Goal: Task Accomplishment & Management: Manage account settings

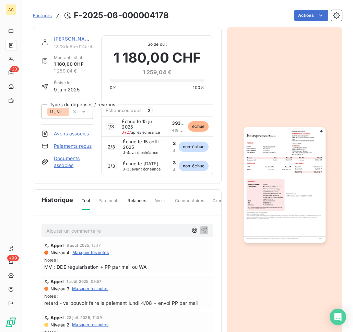
click at [61, 38] on link "[PERSON_NAME]" at bounding box center [74, 39] width 40 height 6
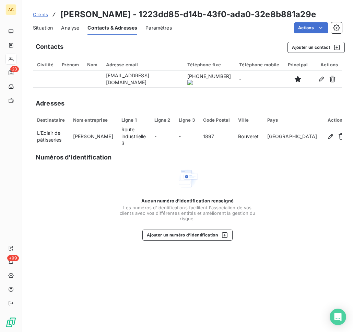
click at [42, 17] on span "Clients" at bounding box center [40, 14] width 15 height 5
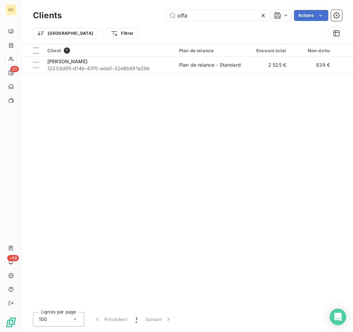
drag, startPoint x: 213, startPoint y: 17, endPoint x: 142, endPoint y: 12, distance: 71.6
click at [142, 12] on div "olfa Actions" at bounding box center [206, 15] width 272 height 11
type input "junior"
click at [103, 65] on span "272af82e-84bb-408e-bd36-a814cda3c687" at bounding box center [109, 68] width 124 height 7
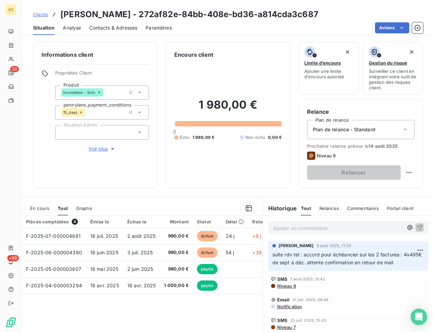
click at [295, 229] on p "Ajouter un commentaire ﻿" at bounding box center [338, 227] width 130 height 9
click at [377, 227] on p "accord reçu - échéancier mis en place" at bounding box center [338, 227] width 130 height 8
click at [391, 226] on icon "button" at bounding box center [419, 226] width 7 height 7
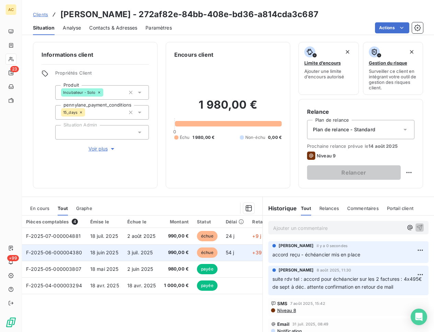
click at [141, 254] on span "3 juil. 2025" at bounding box center [140, 252] width 26 height 6
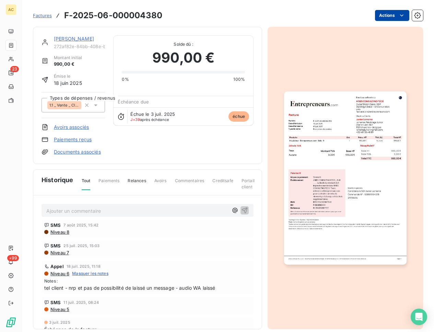
click at [386, 17] on html "AC 23 +99 Factures F-2025-06-000004380 Actions Junior Lomama 272af82e-84bb-408e…" at bounding box center [217, 166] width 434 height 332
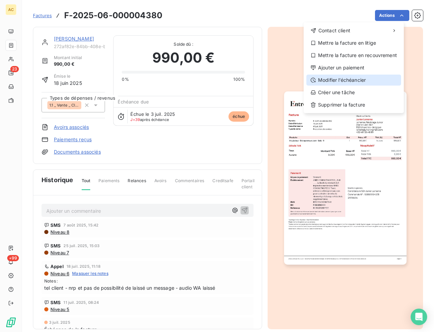
click at [359, 76] on div "Modifier l’échéancier" at bounding box center [353, 79] width 95 height 11
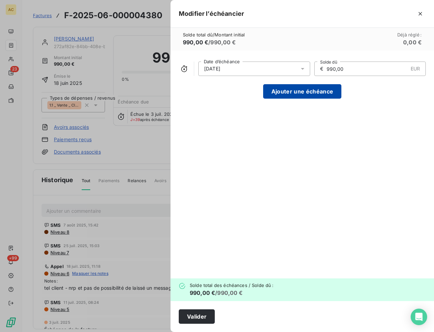
click at [315, 95] on button "Ajouter une échéance" at bounding box center [302, 91] width 78 height 14
type input "495,00"
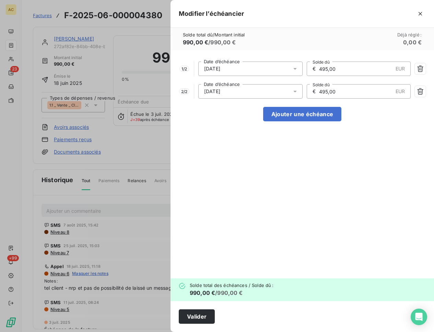
click at [295, 68] on icon at bounding box center [295, 68] width 7 height 7
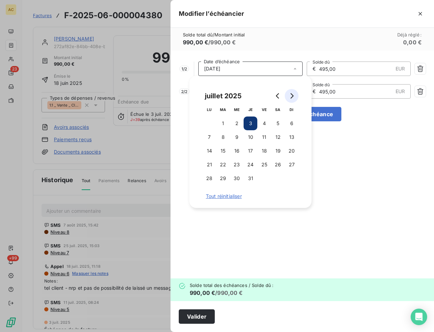
click at [291, 93] on icon "Go to next month" at bounding box center [291, 95] width 5 height 5
click at [292, 93] on icon "Go to next month" at bounding box center [291, 95] width 5 height 5
click at [278, 148] on button "20" at bounding box center [278, 151] width 14 height 14
click at [278, 149] on button "20" at bounding box center [278, 151] width 14 height 14
click at [323, 154] on div "1 / 2 20/09/2025 Date d’échéance € 495,00 EUR Solde dû 2 / 2 20/09/2025 Date d’…" at bounding box center [303, 164] width 264 height 228
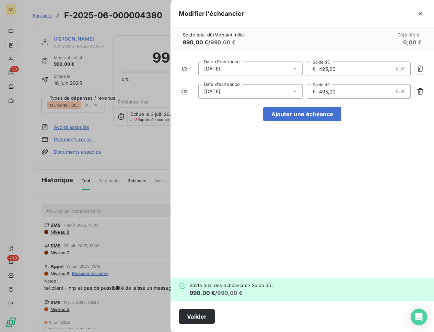
click at [282, 90] on div "20/09/2025" at bounding box center [250, 91] width 104 height 14
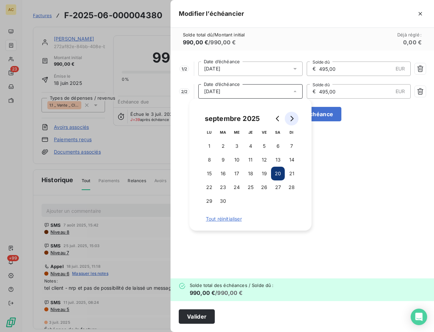
click at [293, 117] on icon "Go to next month" at bounding box center [292, 118] width 3 height 5
click at [210, 186] on button "20" at bounding box center [209, 187] width 14 height 14
click at [372, 167] on div "1 / 2 20/09/2025 Date d’échéance € 495,00 EUR Solde dû 2 / 2 20/10/2025 Date d’…" at bounding box center [303, 164] width 264 height 228
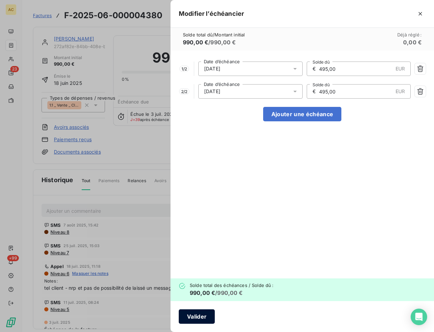
click at [193, 289] on button "Valider" at bounding box center [197, 316] width 36 height 14
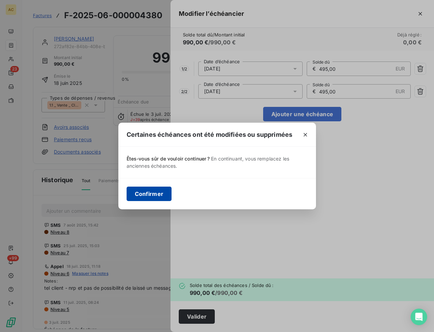
click at [155, 195] on button "Confirmer" at bounding box center [149, 193] width 45 height 14
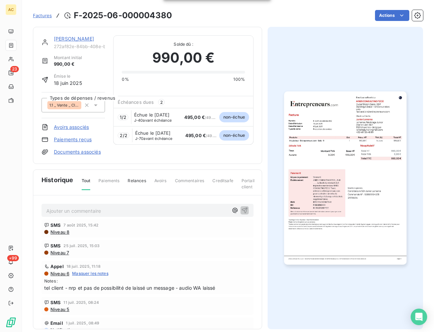
click at [80, 39] on link "[PERSON_NAME]" at bounding box center [74, 39] width 40 height 6
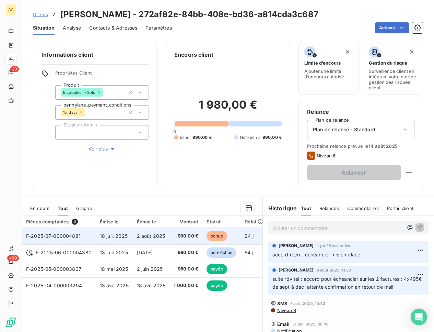
click at [162, 238] on span "2 août 2025" at bounding box center [151, 236] width 28 height 6
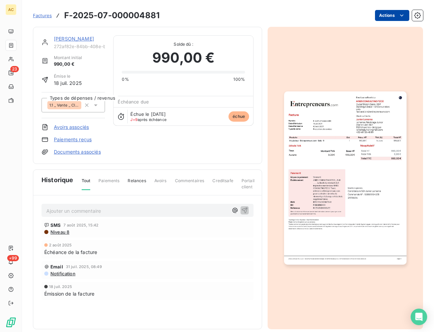
click at [376, 20] on html "AC 23 +99 Factures F-2025-07-000004881 Actions Junior Lomama 272af82e-84bb-408e…" at bounding box center [217, 166] width 434 height 332
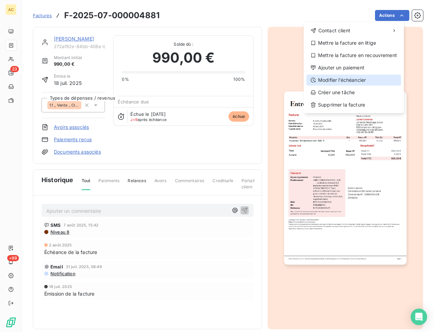
click at [366, 77] on div "Modifier l’échéancier" at bounding box center [353, 79] width 95 height 11
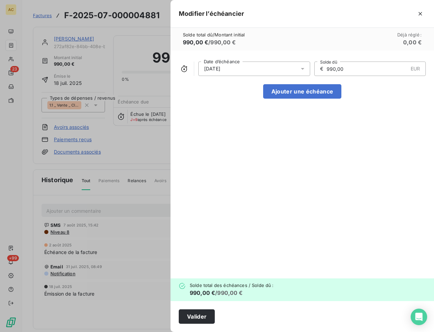
click at [279, 67] on div "02/08/2025" at bounding box center [254, 68] width 112 height 14
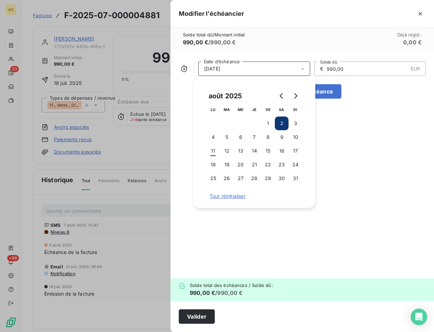
click at [357, 106] on div "02/08/2025 Date d’échéance € 990,00 EUR Solde dû Ajouter une échéance" at bounding box center [303, 164] width 264 height 228
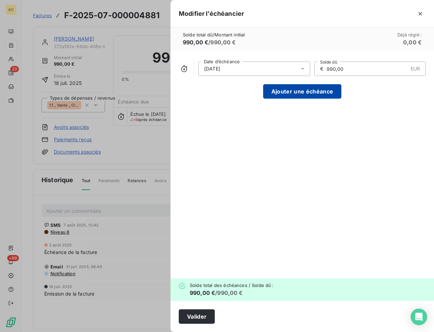
click at [333, 95] on button "Ajouter une échéance" at bounding box center [302, 91] width 78 height 14
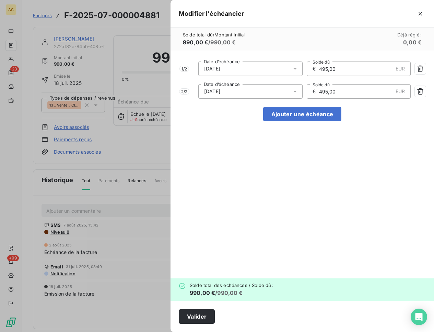
click at [299, 74] on div at bounding box center [297, 68] width 11 height 14
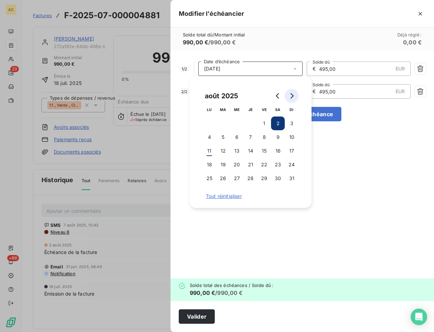
click at [293, 95] on icon "Go to next month" at bounding box center [292, 95] width 3 height 5
click at [253, 164] on button "20" at bounding box center [251, 165] width 14 height 14
click at [252, 165] on button "20" at bounding box center [251, 165] width 14 height 14
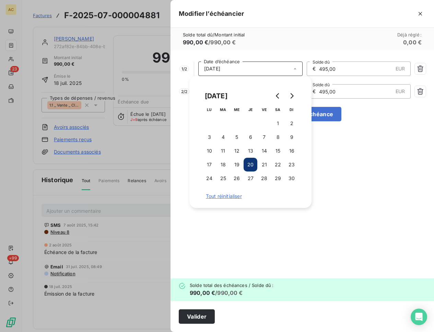
click at [365, 150] on div "1 / 2 20/11/2025 Date d’échéance € 495,00 EUR Solde dû 2 / 2 20/11/2025 Date d’…" at bounding box center [303, 164] width 264 height 228
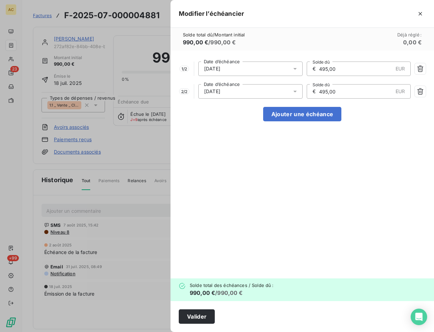
click at [282, 94] on div "20/11/2025" at bounding box center [250, 91] width 104 height 14
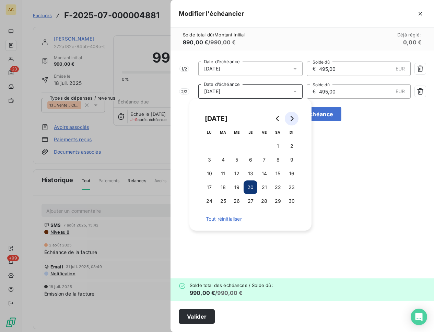
click at [291, 113] on button "Go to next month" at bounding box center [292, 119] width 14 height 14
click at [275, 172] on button "20" at bounding box center [278, 173] width 14 height 14
click at [361, 175] on div "1 / 2 20/11/2025 Date d’échéance € 495,00 EUR Solde dû 2 / 2 20/12/2025 Date d’…" at bounding box center [303, 164] width 264 height 228
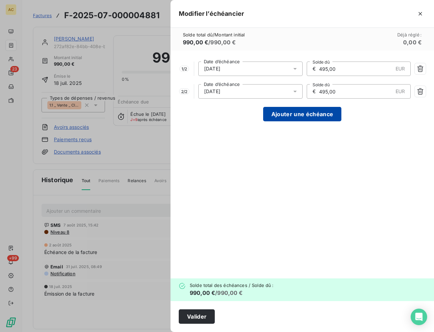
click at [308, 115] on button "Ajouter une échéance" at bounding box center [302, 114] width 78 height 14
type input "330,00"
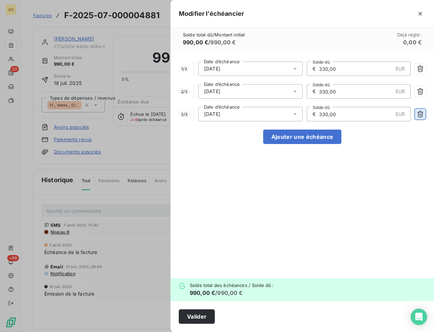
click at [391, 113] on icon "button" at bounding box center [420, 114] width 7 height 7
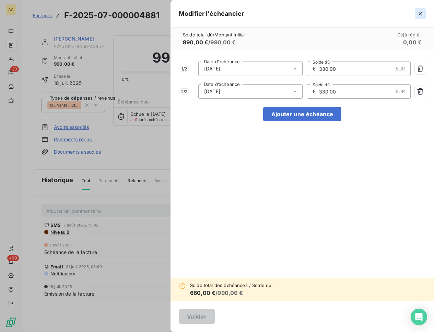
click at [391, 15] on icon "button" at bounding box center [420, 13] width 3 height 3
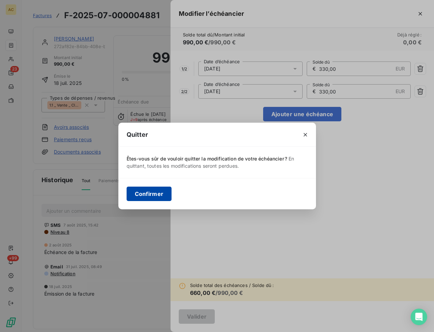
click at [155, 197] on button "Confirmer" at bounding box center [149, 193] width 45 height 14
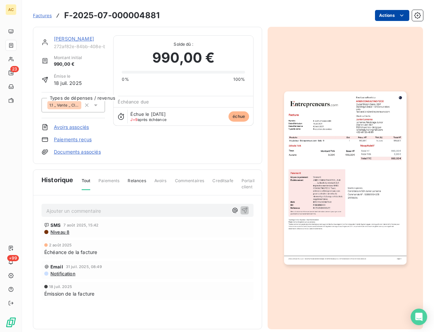
click at [379, 16] on html "AC 23 +99 Factures F-2025-07-000004881 Actions Junior Lomama 272af82e-84bb-408e…" at bounding box center [217, 166] width 434 height 332
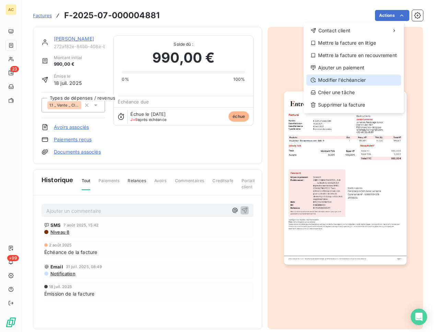
click at [360, 79] on div "Modifier l’échéancier" at bounding box center [353, 79] width 95 height 11
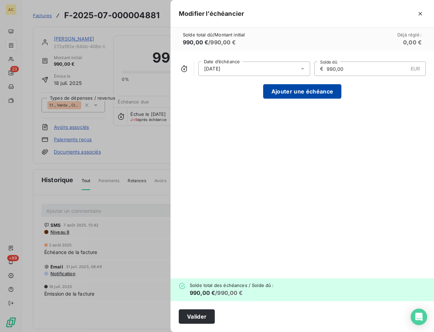
click at [303, 93] on button "Ajouter une échéance" at bounding box center [302, 91] width 78 height 14
type input "495,00"
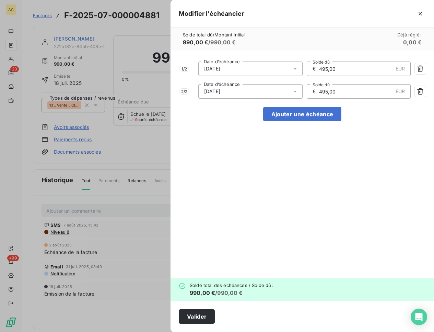
click at [297, 65] on icon at bounding box center [295, 68] width 7 height 7
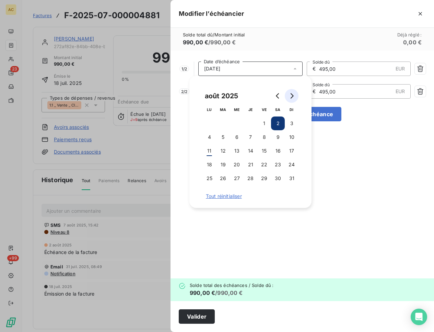
click at [291, 92] on button "Go to next month" at bounding box center [292, 96] width 14 height 14
click at [291, 94] on icon "Go to next month" at bounding box center [292, 95] width 3 height 5
click at [292, 97] on icon "Go to next month" at bounding box center [292, 95] width 3 height 5
click at [251, 164] on button "20" at bounding box center [251, 165] width 14 height 14
click at [252, 165] on button "20" at bounding box center [251, 165] width 14 height 14
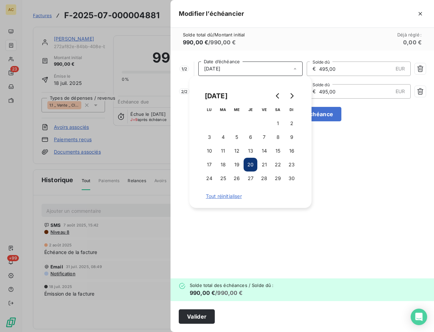
click at [365, 152] on div "1 / 2 20/11/2025 Date d’échéance € 495,00 EUR Solde dû 2 / 2 20/11/2025 Date d’…" at bounding box center [303, 164] width 264 height 228
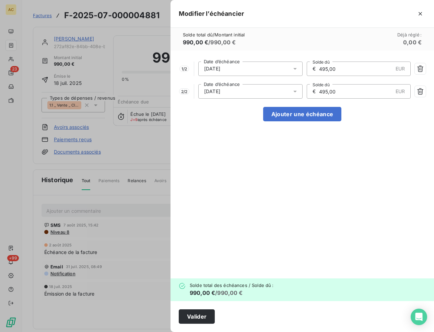
click at [293, 86] on div at bounding box center [297, 91] width 11 height 14
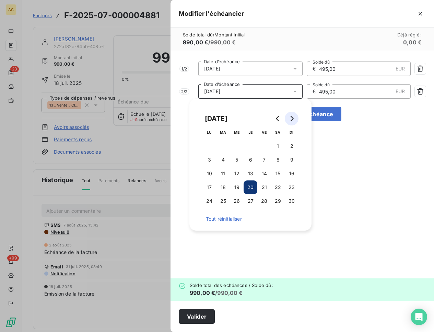
click at [293, 114] on button "Go to next month" at bounding box center [292, 119] width 14 height 14
click at [276, 174] on button "20" at bounding box center [278, 173] width 14 height 14
click at [335, 163] on div "1 / 2 20/11/2025 Date d’échéance € 495,00 EUR Solde dû 2 / 2 20/12/2025 Date d’…" at bounding box center [303, 164] width 264 height 228
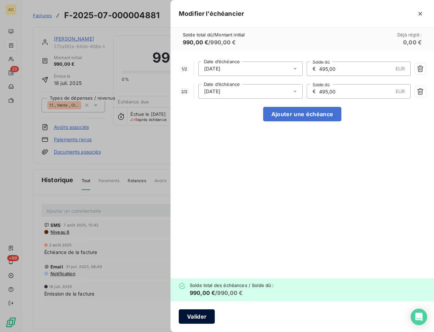
click at [192, 289] on button "Valider" at bounding box center [197, 316] width 36 height 14
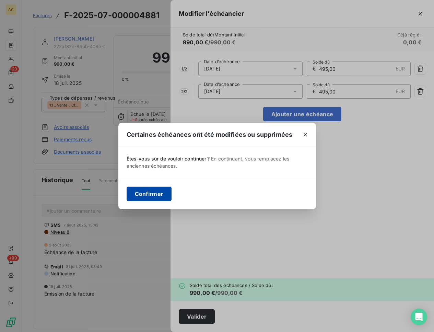
click at [152, 195] on button "Confirmer" at bounding box center [149, 193] width 45 height 14
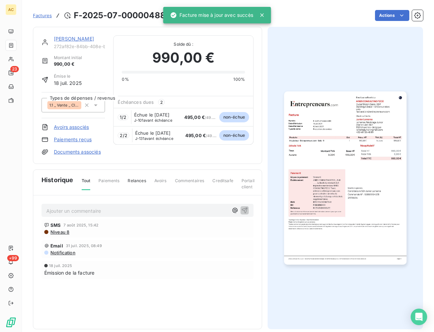
click at [73, 40] on link "[PERSON_NAME]" at bounding box center [74, 39] width 40 height 6
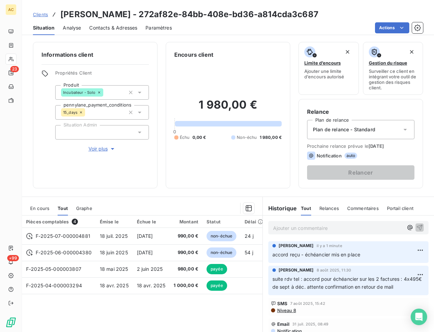
click at [285, 227] on p "Ajouter un commentaire ﻿" at bounding box center [338, 227] width 130 height 9
click at [42, 15] on span "Clients" at bounding box center [40, 14] width 15 height 5
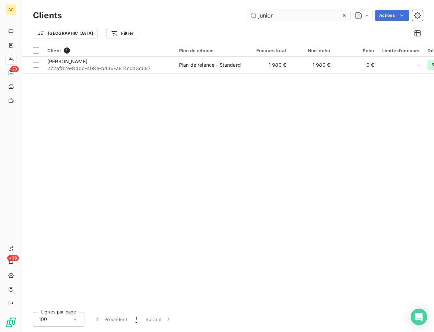
drag, startPoint x: 279, startPoint y: 16, endPoint x: 254, endPoint y: 15, distance: 25.7
click at [254, 15] on input "junior" at bounding box center [298, 15] width 103 height 11
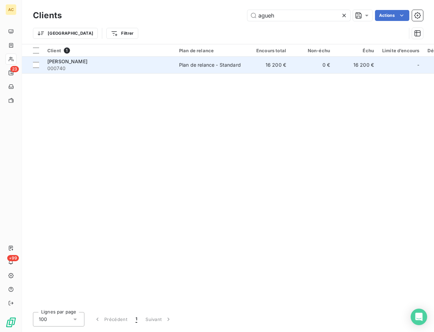
type input "agueh"
click at [177, 65] on td "Plan de relance - Standard" at bounding box center [210, 65] width 71 height 16
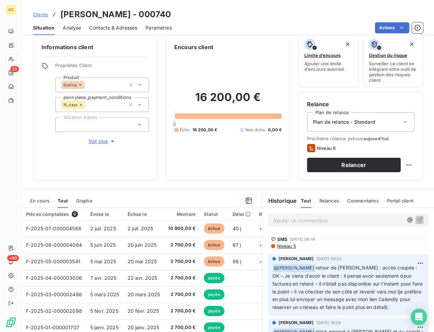
scroll to position [17, 0]
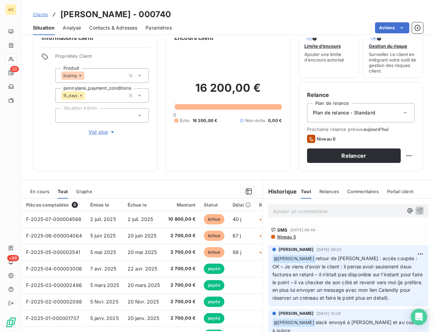
click at [109, 29] on span "Contacts & Adresses" at bounding box center [113, 27] width 48 height 7
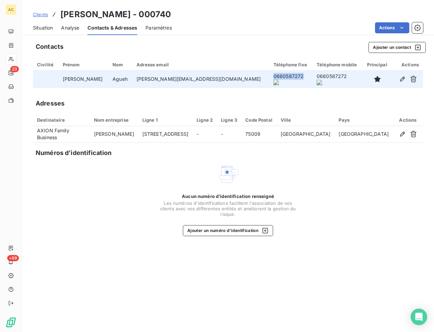
drag, startPoint x: 252, startPoint y: 80, endPoint x: 214, endPoint y: 81, distance: 37.8
click at [269, 81] on td "0660587272" at bounding box center [290, 79] width 43 height 16
copy onoff-telecom-ce-phone-number-wrapper "0660587272"
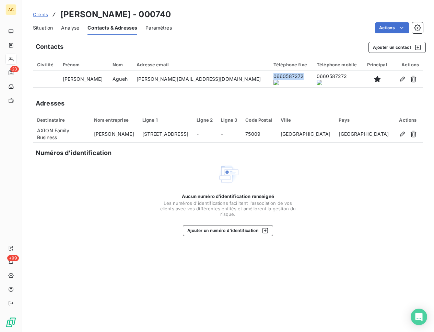
click at [35, 15] on span "Clients" at bounding box center [40, 14] width 15 height 5
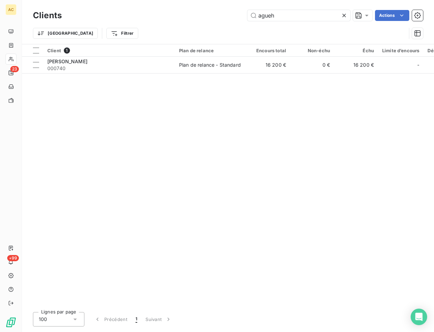
drag, startPoint x: 289, startPoint y: 16, endPoint x: 236, endPoint y: 16, distance: 53.2
click at [236, 16] on div "agueh Actions" at bounding box center [246, 15] width 353 height 11
type input "[PERSON_NAME]"
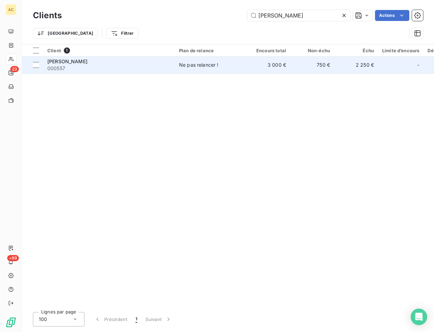
click at [105, 65] on span "000557" at bounding box center [109, 68] width 124 height 7
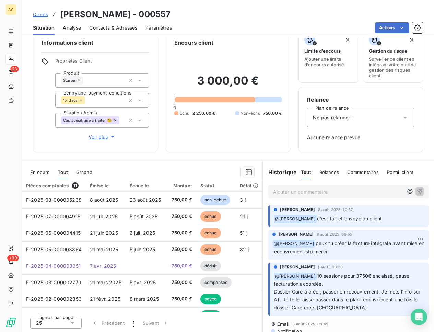
scroll to position [12, 0]
drag, startPoint x: 60, startPoint y: 17, endPoint x: 111, endPoint y: 15, distance: 50.5
click at [111, 15] on h3 "Nesrine Azzi - 000557" at bounding box center [115, 14] width 110 height 12
copy h3 "[PERSON_NAME]"
click at [45, 14] on span "Clients" at bounding box center [40, 14] width 15 height 5
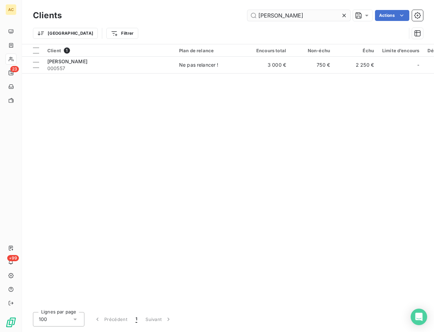
drag, startPoint x: 295, startPoint y: 14, endPoint x: 249, endPoint y: 13, distance: 45.7
click at [249, 13] on input "[PERSON_NAME]" at bounding box center [298, 15] width 103 height 11
type input "Sindy BERTHELOT"
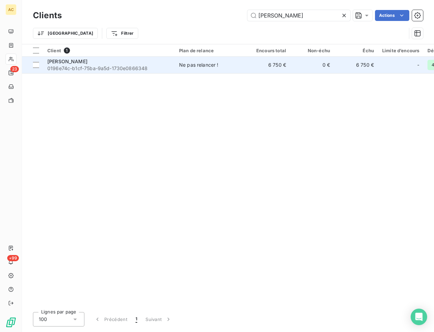
click at [111, 66] on span "0196e74c-b1cf-75ba-9a5d-1730e0866348" at bounding box center [109, 68] width 124 height 7
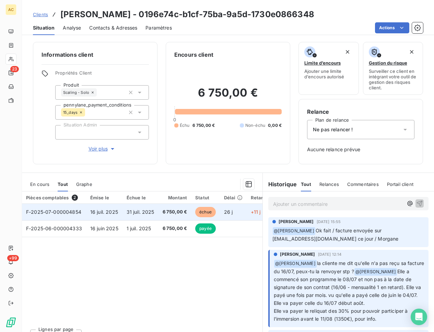
click at [139, 213] on span "31 juil. 2025" at bounding box center [141, 212] width 28 height 6
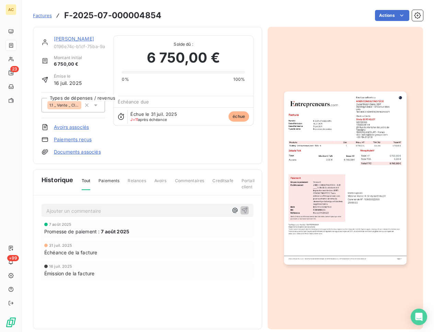
click at [83, 41] on link "Sindy BERTHELOT" at bounding box center [74, 39] width 40 height 6
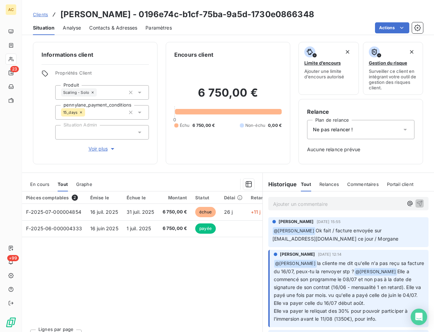
click at [125, 28] on span "Contacts & Adresses" at bounding box center [113, 27] width 48 height 7
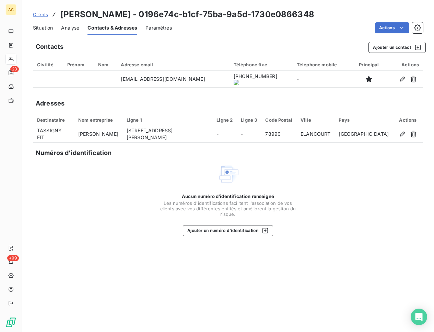
click at [264, 69] on onoff-telecom-ce-actions-button at bounding box center [264, 69] width 0 height 0
drag, startPoint x: 126, startPoint y: 15, endPoint x: 58, endPoint y: 14, distance: 68.6
click at [58, 14] on div "Clients Sindy BERTHELOT - 0196e74c-b1cf-75ba-9a5d-1730e0866348" at bounding box center [173, 14] width 281 height 12
copy h3 "Sindy BERTHELOT"
click at [44, 16] on span "Clients" at bounding box center [40, 14] width 15 height 5
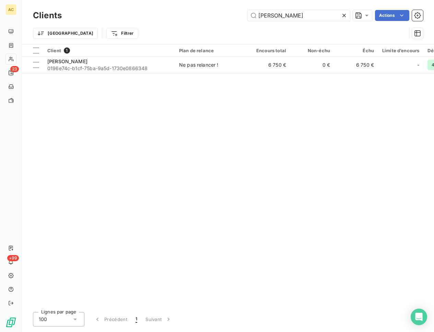
click at [315, 21] on div "Clients Sindy BERTHELOT Actions" at bounding box center [228, 15] width 390 height 14
drag, startPoint x: 312, startPoint y: 16, endPoint x: 246, endPoint y: 14, distance: 65.6
click at [246, 14] on div "Sindy BERTHELOT Actions" at bounding box center [246, 15] width 353 height 11
paste input "[PERSON_NAME]"
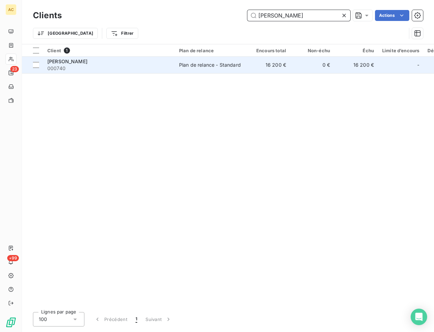
type input "[PERSON_NAME]"
click at [133, 69] on span "000740" at bounding box center [109, 68] width 124 height 7
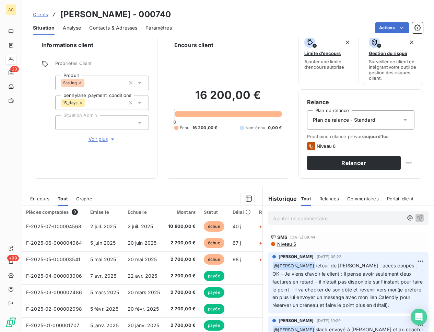
scroll to position [11, 0]
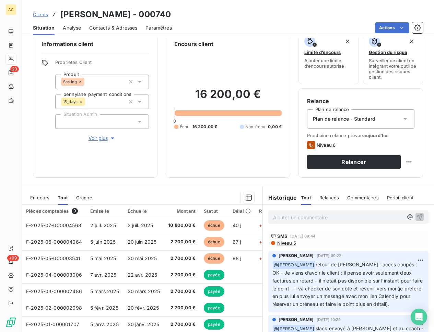
click at [96, 140] on span "Voir plus" at bounding box center [102, 138] width 27 height 7
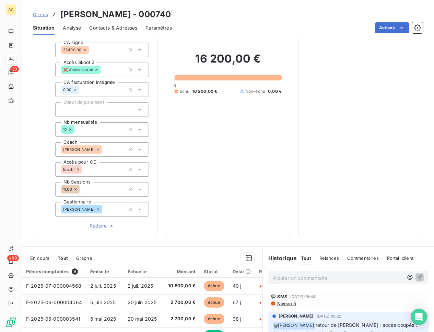
scroll to position [228, 0]
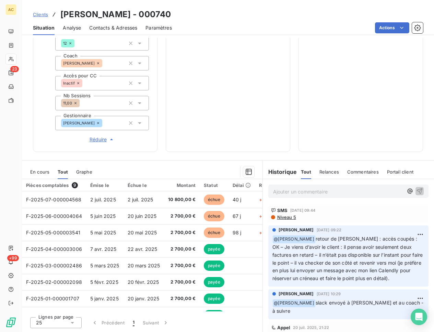
click at [43, 16] on span "Clients" at bounding box center [40, 14] width 15 height 5
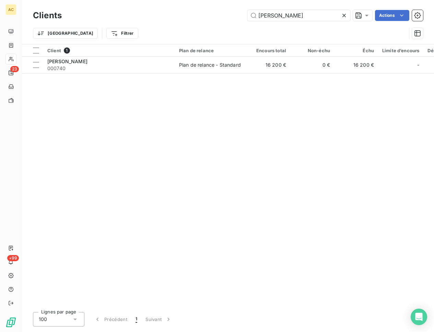
drag, startPoint x: 305, startPoint y: 18, endPoint x: 236, endPoint y: 4, distance: 70.7
click at [236, 4] on div "Clients Eric AGUEH Actions Trier Filtrer" at bounding box center [228, 22] width 412 height 44
type input "[PERSON_NAME]"
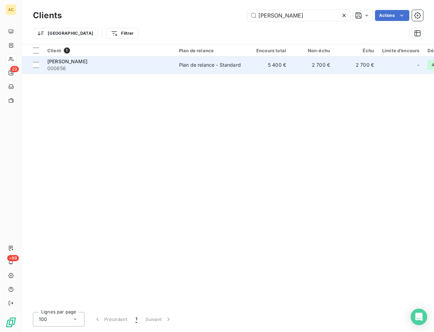
click at [111, 64] on div "[PERSON_NAME]" at bounding box center [109, 61] width 124 height 7
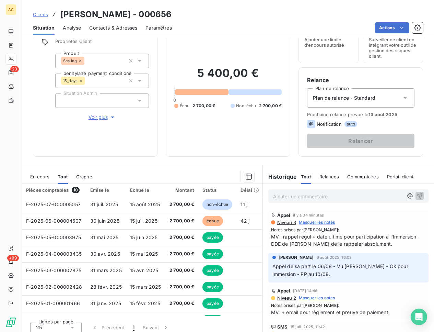
scroll to position [36, 0]
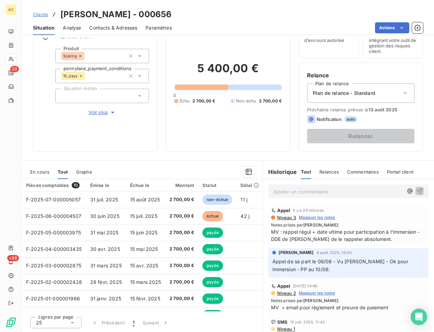
click at [39, 16] on span "Clients" at bounding box center [40, 14] width 15 height 5
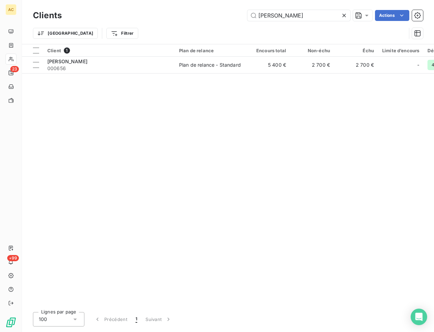
click at [343, 15] on icon at bounding box center [344, 15] width 7 height 7
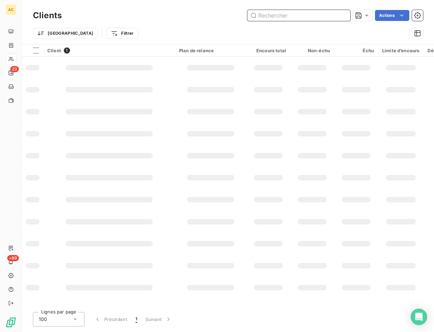
click at [292, 17] on input "text" at bounding box center [298, 15] width 103 height 11
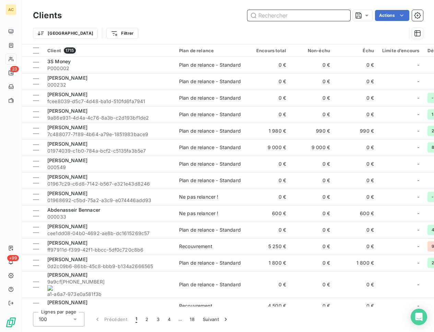
paste input "[PERSON_NAME]"
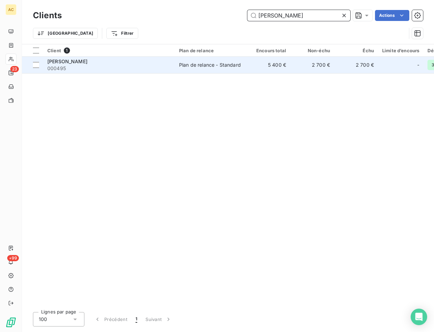
type input "[PERSON_NAME]"
click at [135, 65] on span "000495" at bounding box center [109, 68] width 124 height 7
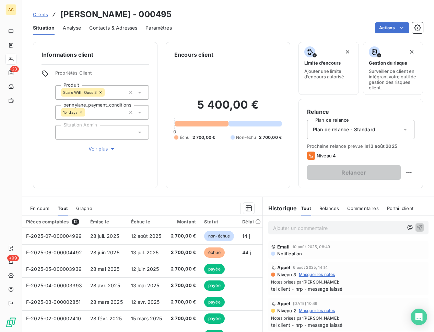
click at [98, 148] on span "Voir plus" at bounding box center [102, 148] width 27 height 7
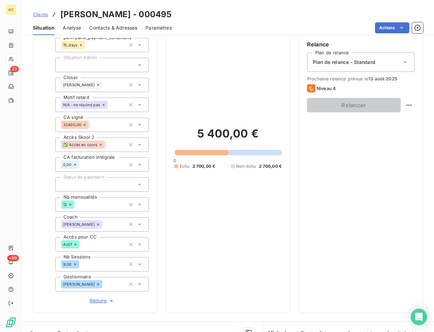
scroll to position [74, 0]
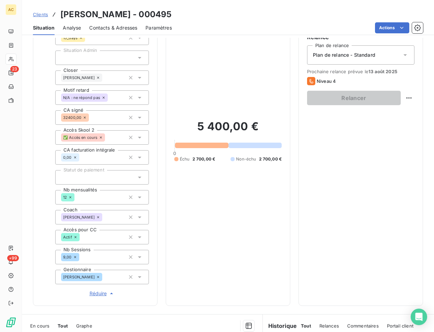
click at [41, 16] on span "Clients" at bounding box center [40, 14] width 15 height 5
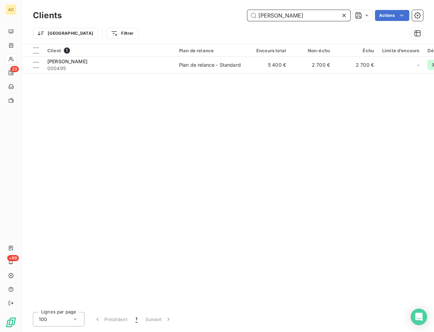
drag, startPoint x: 292, startPoint y: 16, endPoint x: 202, endPoint y: 16, distance: 90.3
click at [202, 16] on div "Gunther Bertrand Actions" at bounding box center [246, 15] width 353 height 11
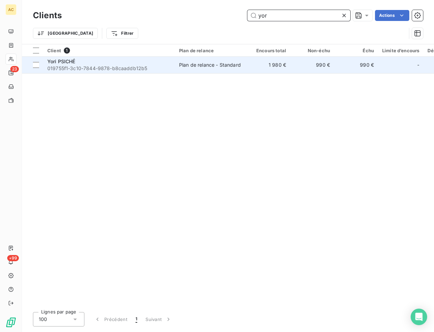
type input "yor"
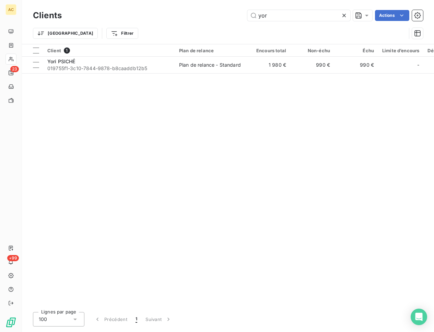
drag, startPoint x: 95, startPoint y: 60, endPoint x: 3, endPoint y: 86, distance: 96.4
click at [97, 60] on div "Yori PSICHÉ" at bounding box center [109, 61] width 124 height 7
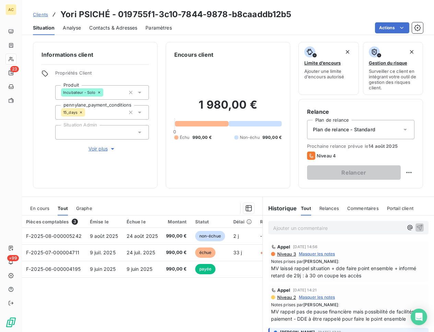
click at [99, 150] on span "Voir plus" at bounding box center [102, 148] width 27 height 7
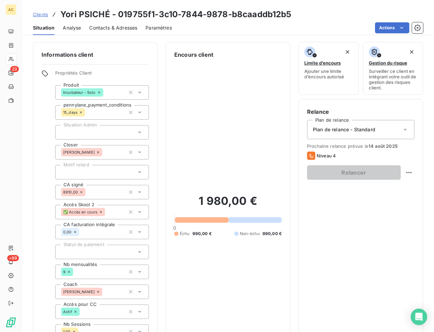
click at [41, 16] on span "Clients" at bounding box center [40, 14] width 15 height 5
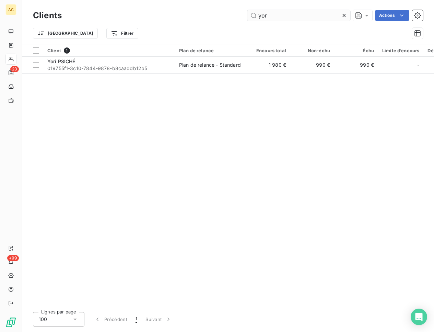
drag, startPoint x: 267, startPoint y: 16, endPoint x: 248, endPoint y: 15, distance: 18.9
click at [248, 15] on input "yor" at bounding box center [298, 15] width 103 height 11
type input "[PERSON_NAME]"
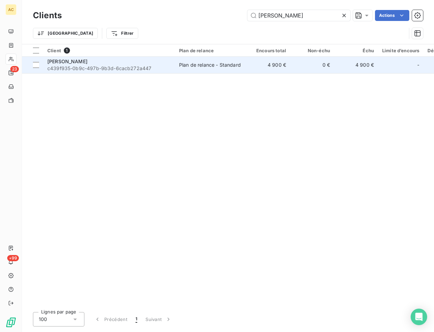
click at [128, 66] on span "c439f935-0b9c-497b-9b3d-6cacb272a447" at bounding box center [109, 68] width 124 height 7
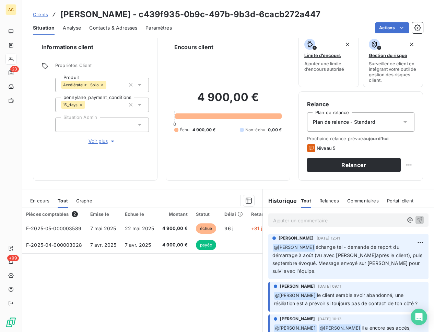
scroll to position [36, 0]
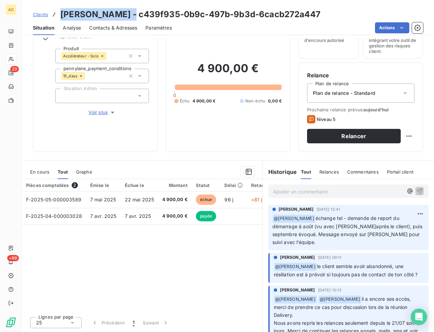
drag, startPoint x: 145, startPoint y: 13, endPoint x: 68, endPoint y: 7, distance: 77.4
click at [68, 7] on div "Clients Hermann KAMGANG - c439f935-0b9c-497b-9b3d-6cacb272a447 Situation Analys…" at bounding box center [228, 17] width 412 height 35
copy h3 "[PERSON_NAME]"
click at [119, 28] on span "Contacts & Adresses" at bounding box center [113, 27] width 48 height 7
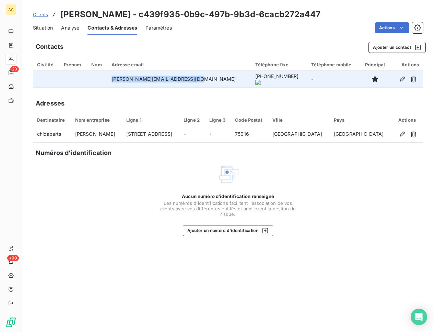
drag, startPoint x: 200, startPoint y: 81, endPoint x: 119, endPoint y: 80, distance: 80.3
click at [119, 80] on td "[PERSON_NAME][EMAIL_ADDRESS][DOMAIN_NAME]" at bounding box center [178, 79] width 143 height 16
copy td "[PERSON_NAME][EMAIL_ADDRESS][DOMAIN_NAME]"
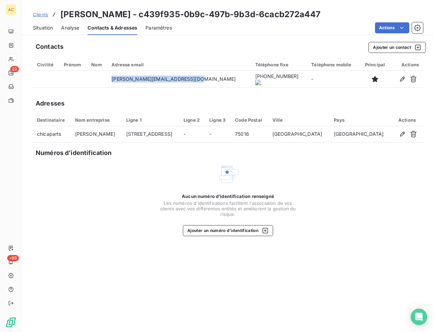
click at [39, 15] on span "Clients" at bounding box center [40, 14] width 15 height 5
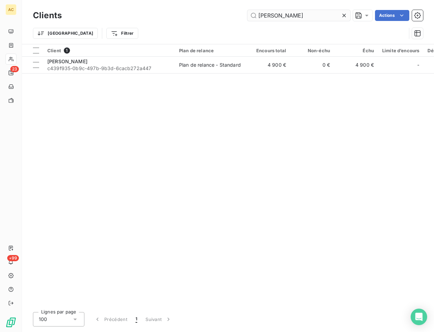
drag, startPoint x: 315, startPoint y: 16, endPoint x: 248, endPoint y: 14, distance: 67.0
click at [248, 14] on input "[PERSON_NAME]" at bounding box center [298, 15] width 103 height 11
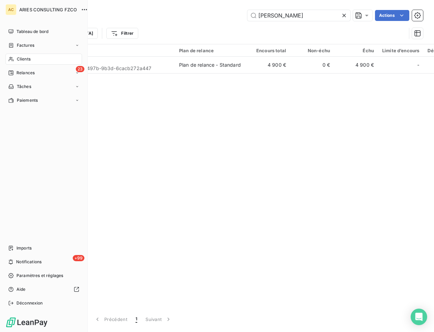
click at [26, 61] on span "Clients" at bounding box center [24, 59] width 14 height 6
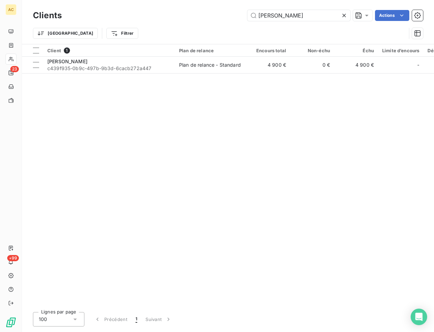
click at [268, 23] on div "Trier Filtrer" at bounding box center [228, 33] width 390 height 21
click at [314, 16] on input "[PERSON_NAME]" at bounding box center [298, 15] width 103 height 11
drag, startPoint x: 314, startPoint y: 16, endPoint x: 237, endPoint y: 16, distance: 77.6
click at [237, 16] on div "Hermann KAMGANG Actions" at bounding box center [246, 15] width 353 height 11
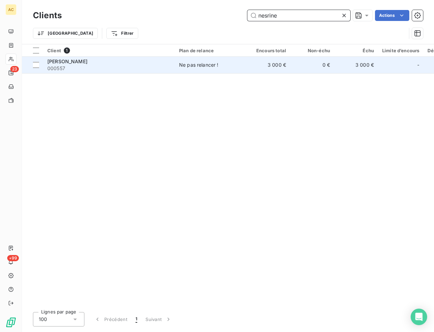
type input "nesrine"
click at [136, 62] on div "[PERSON_NAME]" at bounding box center [109, 61] width 124 height 7
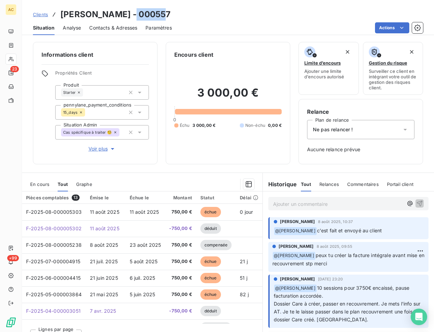
drag, startPoint x: 147, startPoint y: 15, endPoint x: 120, endPoint y: 15, distance: 27.1
click at [120, 15] on h3 "Nesrine Azzi - 000557" at bounding box center [115, 14] width 110 height 12
copy h3 "000557"
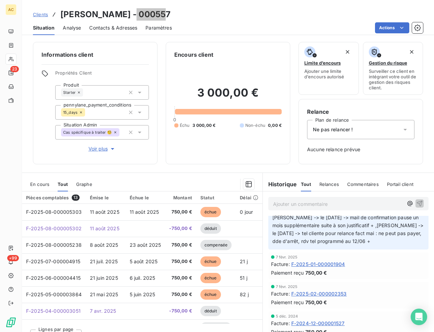
scroll to position [376, 0]
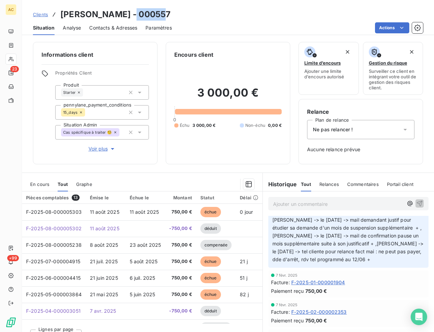
click at [105, 30] on span "Contacts & Adresses" at bounding box center [113, 27] width 48 height 7
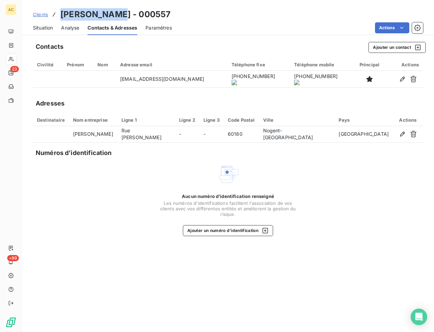
drag, startPoint x: 61, startPoint y: 13, endPoint x: 112, endPoint y: 12, distance: 51.1
click at [112, 12] on h3 "Nesrine Azzi - 000557" at bounding box center [115, 14] width 110 height 12
copy h3 "[PERSON_NAME]"
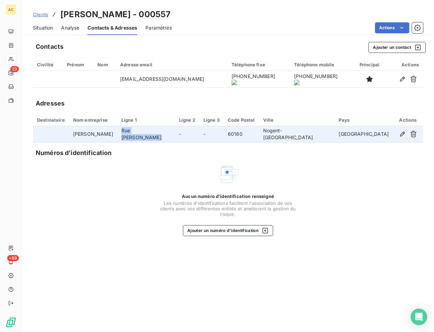
drag, startPoint x: 134, startPoint y: 133, endPoint x: 177, endPoint y: 136, distance: 43.4
click at [175, 136] on td "Rue Marcel Proust" at bounding box center [146, 134] width 58 height 16
copy td "Rue Marcel Proust"
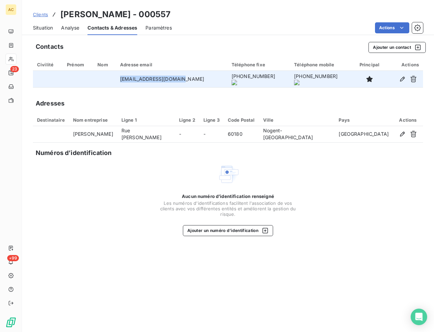
drag, startPoint x: 123, startPoint y: 81, endPoint x: 190, endPoint y: 81, distance: 67.3
click at [194, 81] on td "mamanautisme@gmail.com" at bounding box center [172, 79] width 112 height 16
copy td "mamanautisme@gmail.com"
drag, startPoint x: 217, startPoint y: 80, endPoint x: 253, endPoint y: 80, distance: 36.7
click at [253, 80] on onoff-telecom-ce-phone-number "+33603414540" at bounding box center [259, 79] width 54 height 12
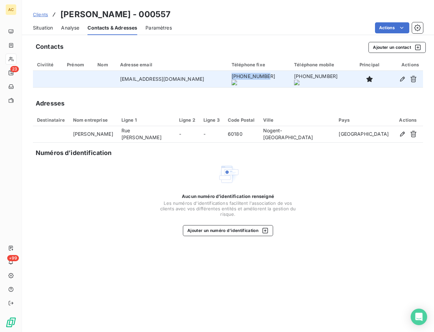
copy onoff-telecom-ce-phone-number-wrapper "+33603414540"
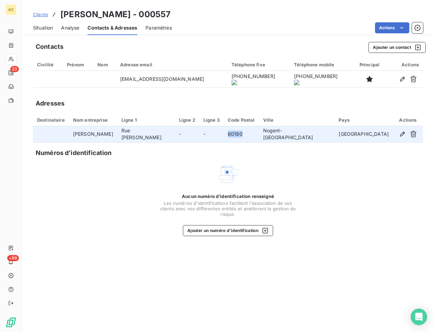
drag, startPoint x: 258, startPoint y: 136, endPoint x: 277, endPoint y: 135, distance: 19.2
click at [259, 136] on td "60180" at bounding box center [241, 134] width 35 height 16
drag, startPoint x: 301, startPoint y: 134, endPoint x: 341, endPoint y: 134, distance: 40.5
click at [335, 134] on td "Nogent-sur-Oise" at bounding box center [297, 134] width 76 height 16
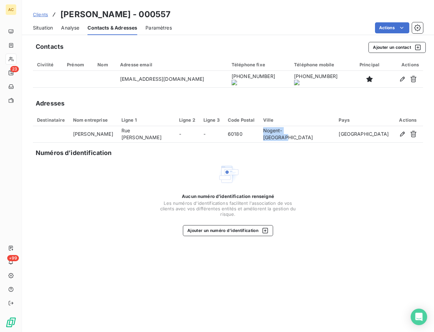
click at [45, 27] on span "Situation" at bounding box center [43, 27] width 20 height 7
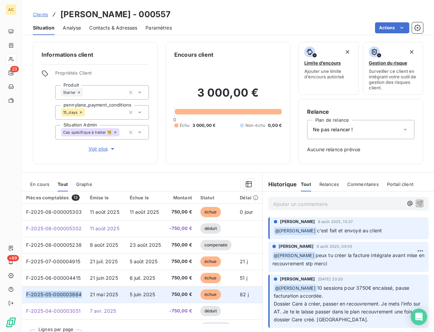
drag, startPoint x: 83, startPoint y: 295, endPoint x: 25, endPoint y: 295, distance: 58.3
click at [25, 289] on td "F-2025-05-000003864" at bounding box center [54, 294] width 64 height 16
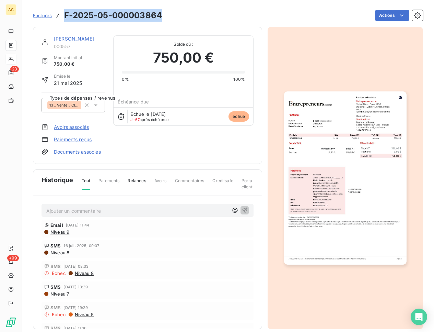
drag, startPoint x: 161, startPoint y: 14, endPoint x: 69, endPoint y: 16, distance: 92.0
click at [59, 14] on div "Factures F-2025-05-000003864" at bounding box center [97, 15] width 129 height 12
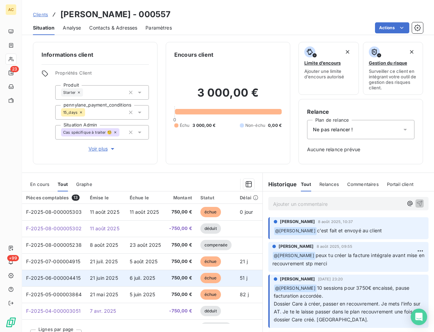
click at [75, 279] on span "F-2025-06-000004415" at bounding box center [53, 278] width 55 height 6
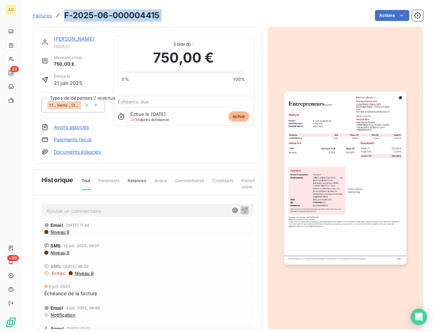
drag, startPoint x: 167, startPoint y: 15, endPoint x: 62, endPoint y: 15, distance: 105.0
click at [62, 15] on div "Factures F-2025-06-000004415 Actions" at bounding box center [228, 15] width 390 height 14
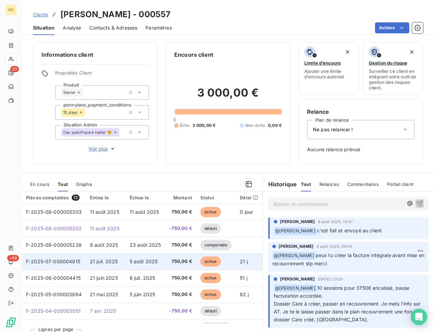
click at [82, 259] on td "F-2025-07-000004915" at bounding box center [54, 261] width 64 height 16
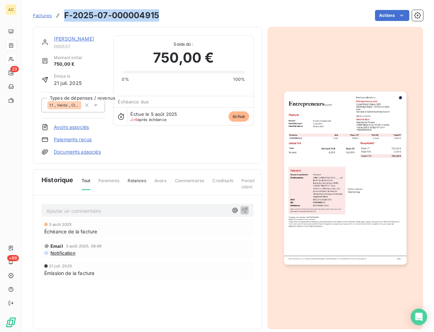
drag, startPoint x: 159, startPoint y: 17, endPoint x: 65, endPoint y: 13, distance: 93.8
click at [57, 8] on div "Factures F-2025-07-000004915 Actions" at bounding box center [228, 11] width 390 height 23
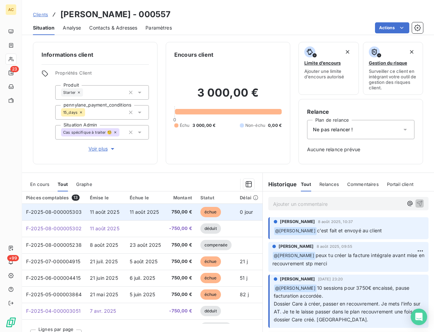
click at [80, 212] on span "F-2025-08-000005303" at bounding box center [54, 212] width 56 height 6
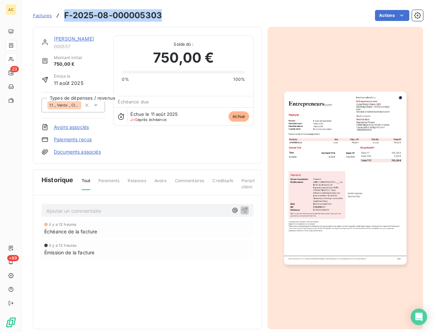
drag, startPoint x: 149, startPoint y: 15, endPoint x: 73, endPoint y: 16, distance: 75.5
click at [72, 4] on div "Factures F-2025-08-000005303 Actions" at bounding box center [228, 11] width 390 height 23
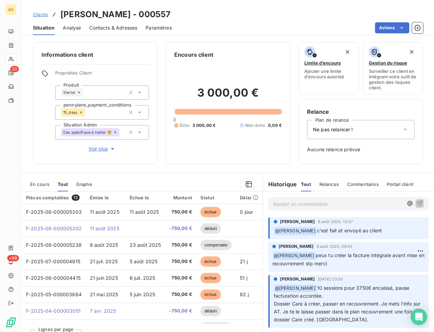
click at [82, 13] on h3 "Nesrine Azzi - 000557" at bounding box center [115, 14] width 110 height 12
click at [114, 21] on div "Contacts & Adresses" at bounding box center [113, 28] width 48 height 14
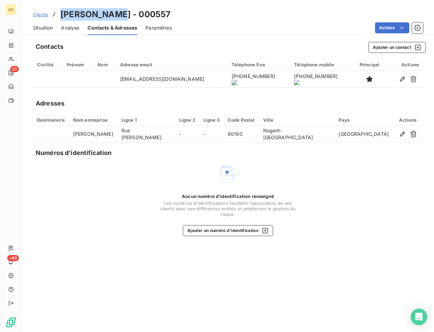
drag, startPoint x: 112, startPoint y: 12, endPoint x: 58, endPoint y: 9, distance: 53.9
click at [58, 9] on div "Clients Nesrine Azzi - 000557" at bounding box center [102, 14] width 138 height 12
click at [45, 27] on span "Situation" at bounding box center [43, 27] width 20 height 7
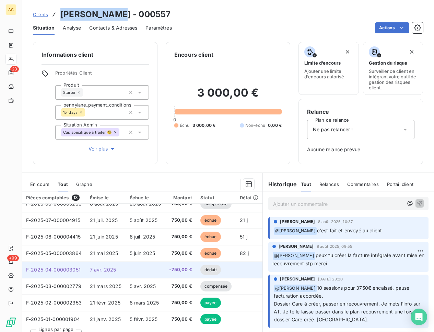
scroll to position [42, 0]
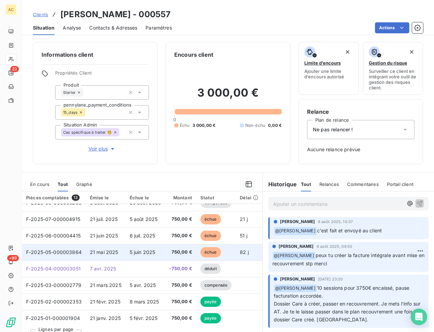
click at [155, 253] on td "5 juin 2025" at bounding box center [146, 252] width 40 height 16
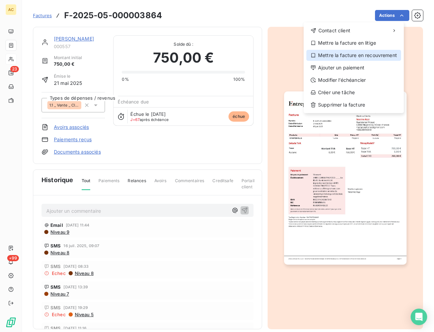
click at [378, 56] on div "Mettre la facture en recouvrement" at bounding box center [353, 55] width 95 height 11
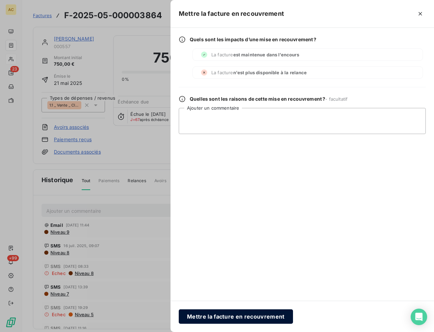
click at [234, 289] on button "Mettre la facture en recouvrement" at bounding box center [236, 316] width 114 height 14
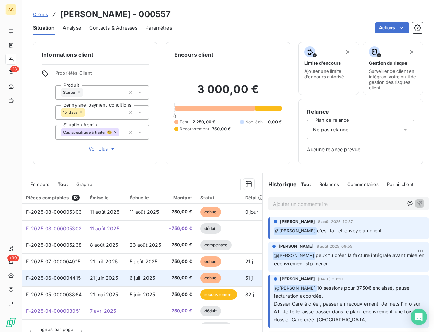
click at [159, 278] on td "6 juil. 2025" at bounding box center [146, 277] width 40 height 16
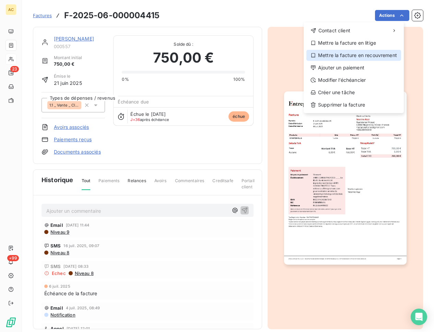
click at [360, 57] on div "Mettre la facture en recouvrement" at bounding box center [353, 55] width 95 height 11
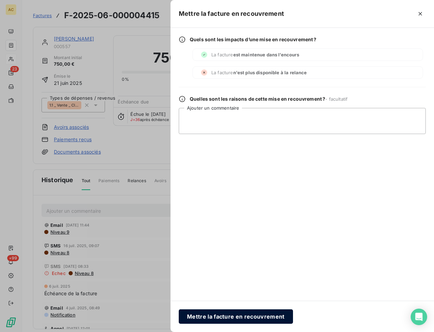
click at [247, 289] on button "Mettre la facture en recouvrement" at bounding box center [236, 316] width 114 height 14
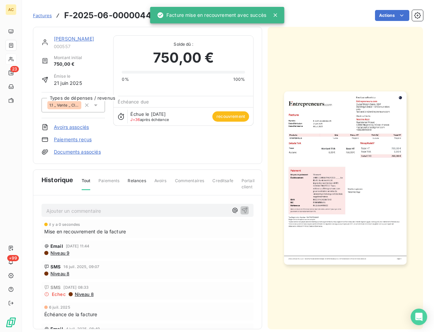
click at [69, 40] on link "[PERSON_NAME]" at bounding box center [74, 39] width 40 height 6
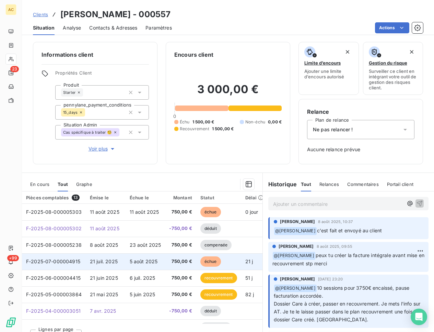
click at [170, 261] on span "750,00 €" at bounding box center [180, 261] width 23 height 7
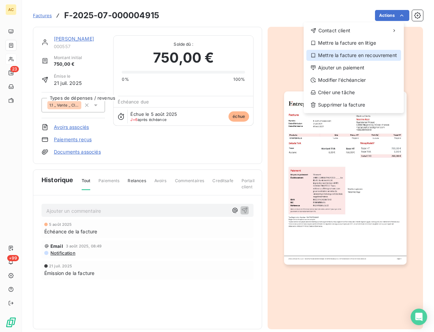
click at [346, 56] on div "Mettre la facture en recouvrement" at bounding box center [353, 55] width 95 height 11
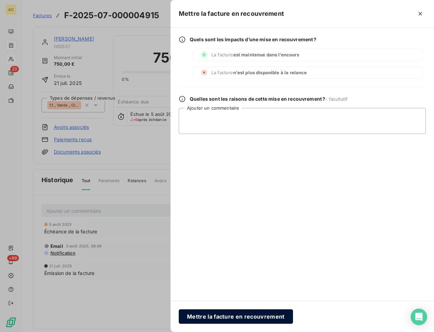
click at [206, 289] on button "Mettre la facture en recouvrement" at bounding box center [236, 316] width 114 height 14
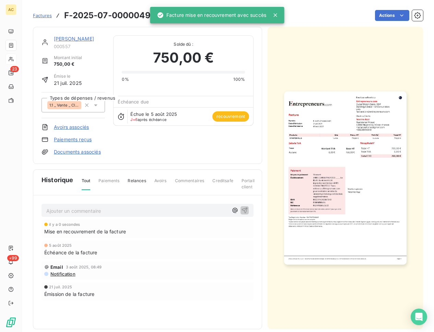
click at [56, 37] on link "[PERSON_NAME]" at bounding box center [74, 39] width 40 height 6
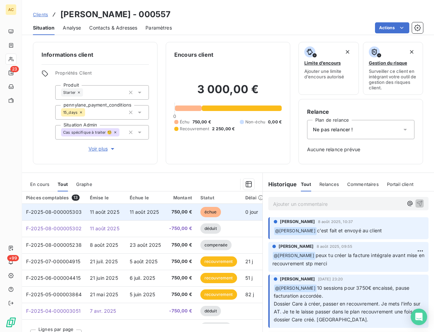
click at [146, 212] on span "11 août 2025" at bounding box center [145, 212] width 30 height 6
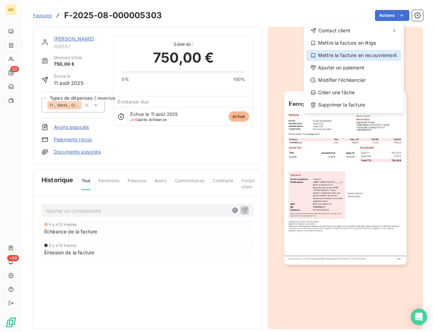
click at [348, 57] on div "Mettre la facture en recouvrement" at bounding box center [353, 55] width 95 height 11
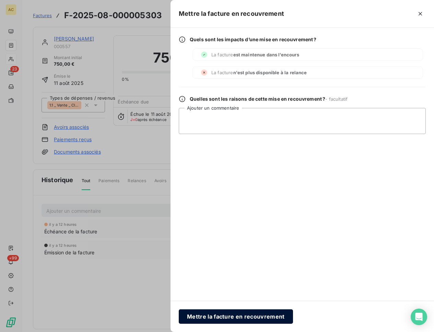
click at [231, 289] on button "Mettre la facture en recouvrement" at bounding box center [236, 316] width 114 height 14
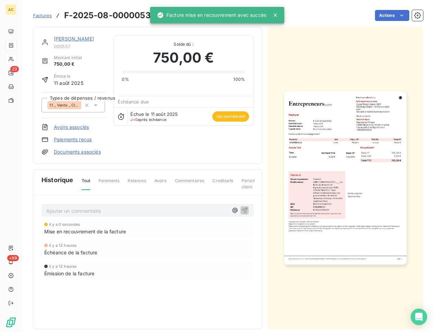
click at [69, 41] on link "[PERSON_NAME]" at bounding box center [74, 39] width 40 height 6
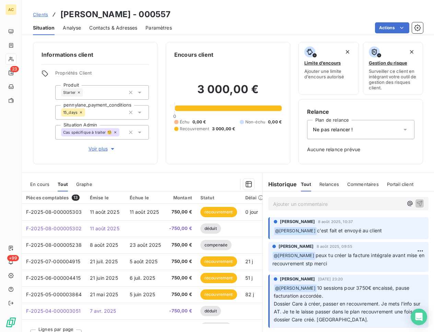
click at [372, 133] on div "Ne pas relancer !" at bounding box center [360, 129] width 107 height 19
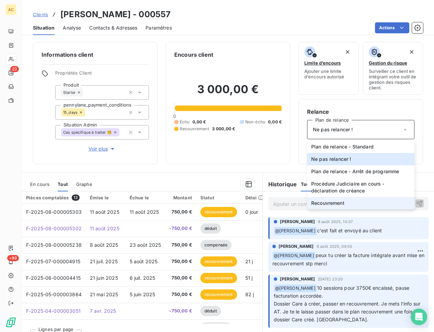
click at [337, 200] on span "Recouvrement" at bounding box center [327, 202] width 33 height 7
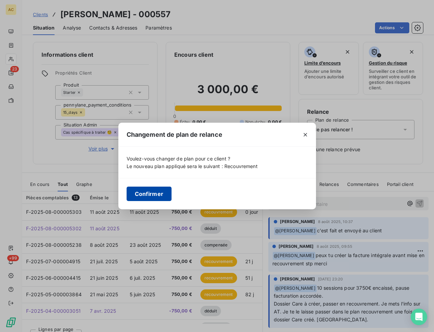
click at [163, 192] on button "Confirmer" at bounding box center [149, 193] width 45 height 14
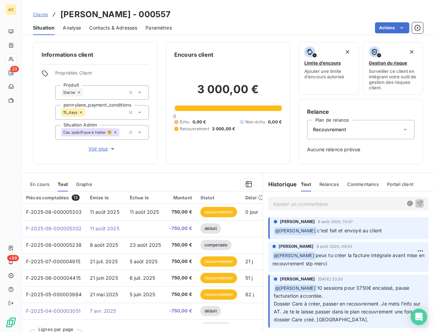
click at [283, 201] on p "Ajouter un commentaire ﻿" at bounding box center [338, 203] width 130 height 9
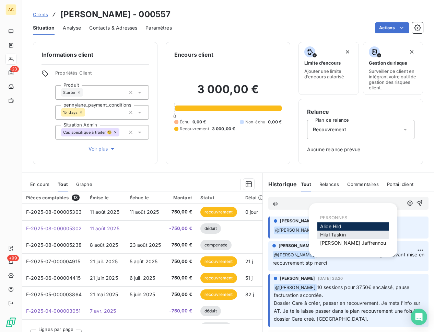
click at [332, 232] on span "Hilal Taskin" at bounding box center [333, 234] width 26 height 6
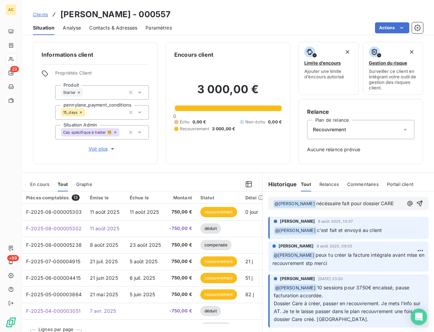
click at [388, 202] on p "﻿ @ Hilal Taskin ﻿ nécéssaire fait pour dossier CARE" at bounding box center [338, 203] width 130 height 8
click at [391, 203] on icon "button" at bounding box center [419, 203] width 7 height 7
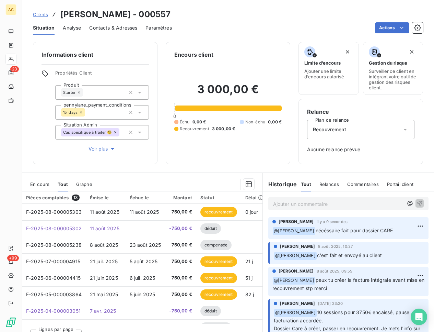
click at [42, 15] on span "Clients" at bounding box center [40, 14] width 15 height 5
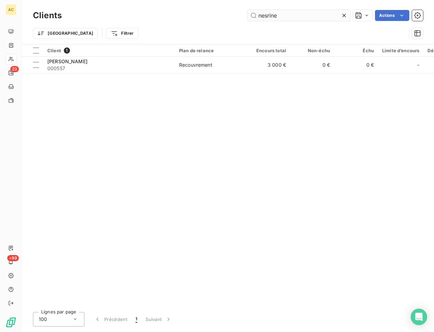
drag, startPoint x: 288, startPoint y: 15, endPoint x: 251, endPoint y: 13, distance: 36.8
click at [251, 13] on input "nesrine" at bounding box center [298, 15] width 103 height 11
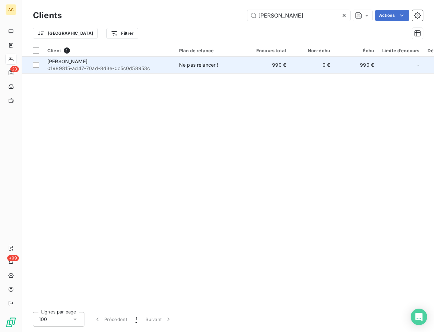
type input "[PERSON_NAME]"
click at [163, 65] on span "01989815-ad47-70ad-8d3e-0c5c0d58953c" at bounding box center [109, 68] width 124 height 7
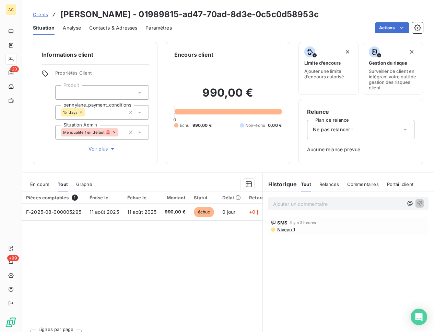
drag, startPoint x: 94, startPoint y: 148, endPoint x: 139, endPoint y: 160, distance: 47.0
click at [94, 148] on span "Voir plus" at bounding box center [102, 148] width 27 height 7
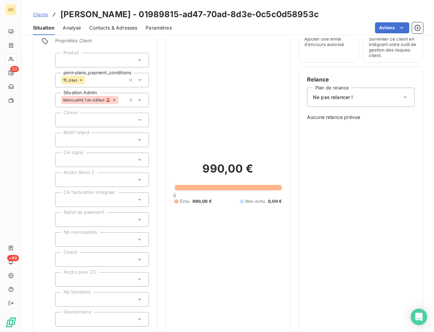
scroll to position [33, 0]
drag, startPoint x: 155, startPoint y: 13, endPoint x: 62, endPoint y: 13, distance: 93.3
click at [62, 13] on h3 "Rodolphe Launay-Duval - 01989815-ad47-70ad-8d3e-0c5c0d58953c" at bounding box center [189, 14] width 258 height 12
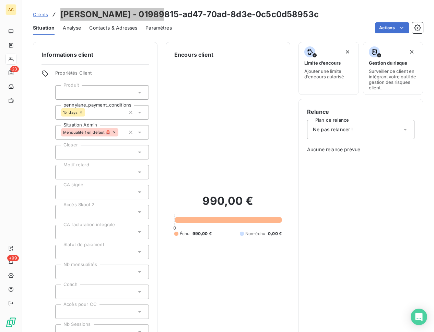
scroll to position [228, 0]
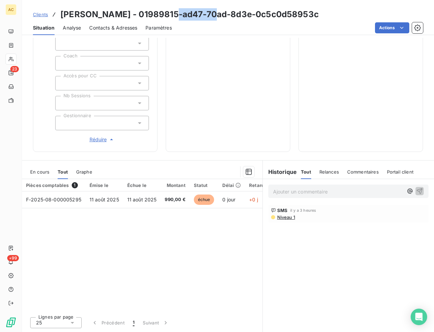
drag, startPoint x: 167, startPoint y: 15, endPoint x: 204, endPoint y: 15, distance: 36.7
click at [204, 15] on h3 "Rodolphe Launay-Duval - 01989815-ad47-70ad-8d3e-0c5c0d58953c" at bounding box center [189, 14] width 258 height 12
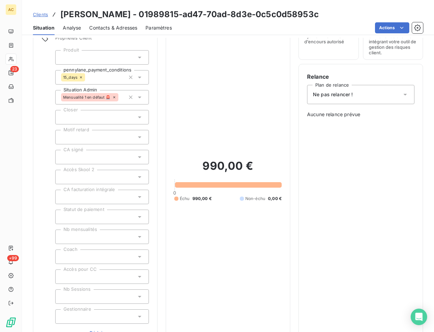
scroll to position [0, 0]
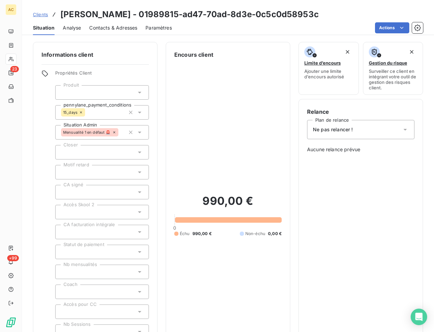
click at [37, 15] on span "Clients" at bounding box center [40, 14] width 15 height 5
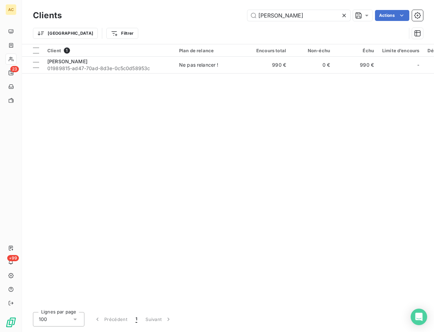
drag, startPoint x: 320, startPoint y: 15, endPoint x: 240, endPoint y: 15, distance: 79.6
click at [240, 15] on div "Rodolphe Launay-Duval Actions" at bounding box center [246, 15] width 353 height 11
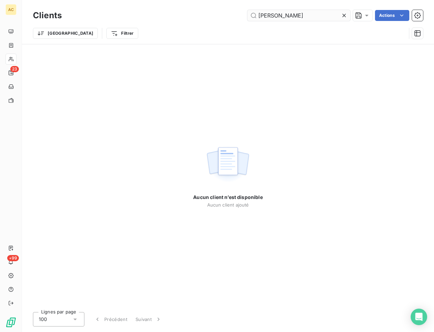
drag, startPoint x: 304, startPoint y: 16, endPoint x: 297, endPoint y: 17, distance: 7.6
click at [297, 17] on input "Martine Prugnières" at bounding box center [298, 15] width 103 height 11
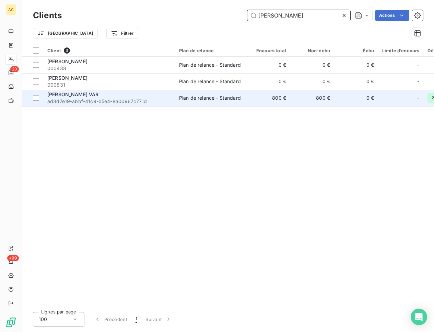
type input "Martine"
click at [96, 96] on div "Martine VAR" at bounding box center [109, 94] width 124 height 7
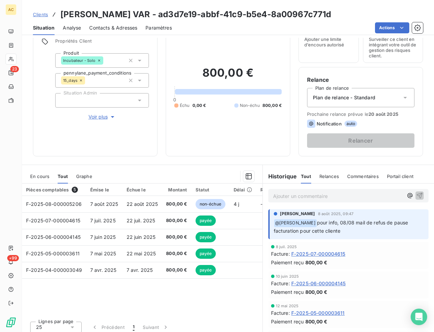
scroll to position [36, 0]
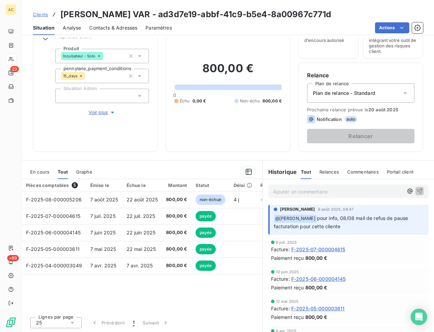
click at [309, 192] on p "Ajouter un commentaire ﻿" at bounding box center [338, 191] width 130 height 9
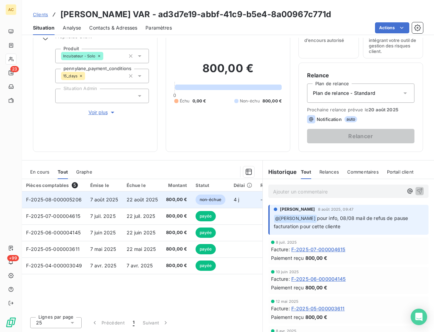
click at [66, 198] on span "F-2025-08-000005206" at bounding box center [54, 199] width 56 height 6
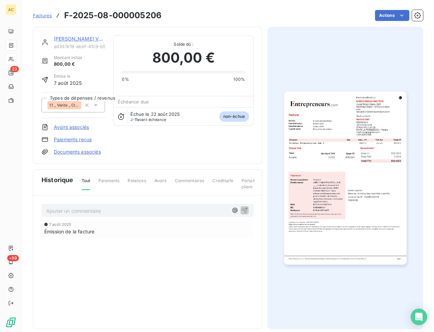
click at [143, 212] on p "Ajouter un commentaire ﻿" at bounding box center [137, 210] width 182 height 9
click at [72, 208] on span "proposition paiement en 2,3 ou 4 fois pour cette facture si besoin" at bounding box center [121, 210] width 150 height 6
click at [241, 210] on icon "button" at bounding box center [244, 209] width 7 height 7
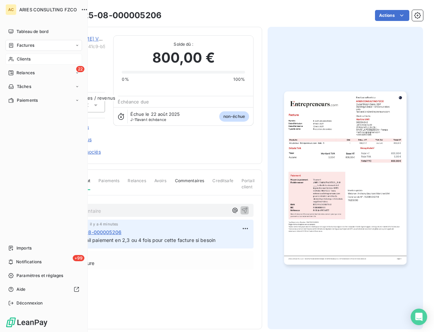
click at [40, 56] on div "Clients" at bounding box center [43, 59] width 77 height 11
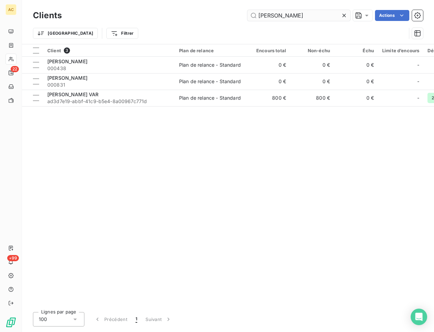
drag, startPoint x: 278, startPoint y: 16, endPoint x: 255, endPoint y: 11, distance: 24.1
click at [242, 9] on div "Clients Martine Actions" at bounding box center [228, 15] width 390 height 14
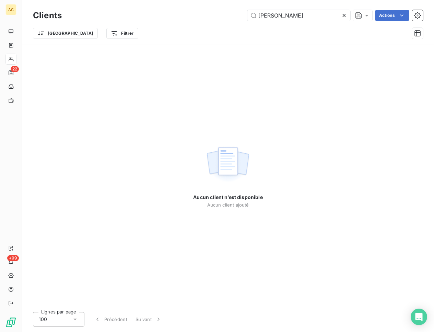
drag, startPoint x: 268, startPoint y: 15, endPoint x: 236, endPoint y: 15, distance: 31.9
click at [236, 15] on div "Vulcain Christine Actions" at bounding box center [246, 15] width 353 height 11
type input "Christine"
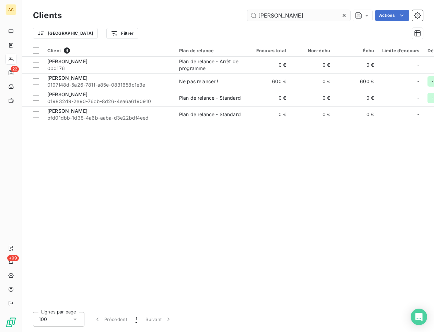
click at [288, 16] on input "Christine" at bounding box center [298, 15] width 103 height 11
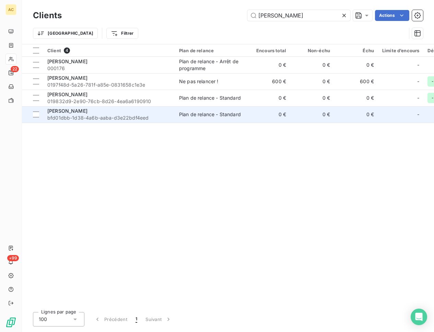
click at [89, 109] on div "Christine Vulcain" at bounding box center [109, 110] width 124 height 7
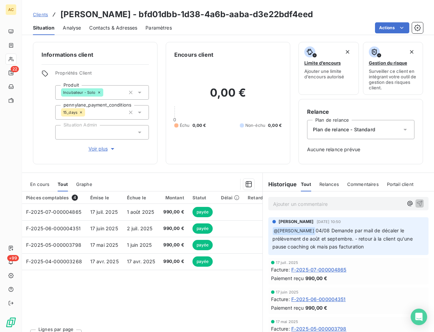
click at [101, 152] on span "Voir plus" at bounding box center [102, 148] width 27 height 7
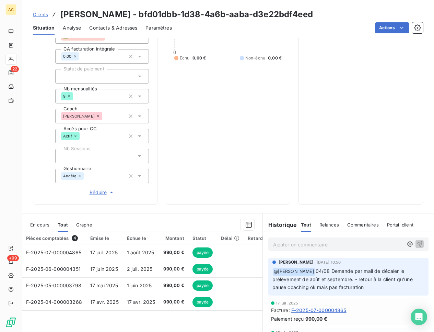
scroll to position [196, 0]
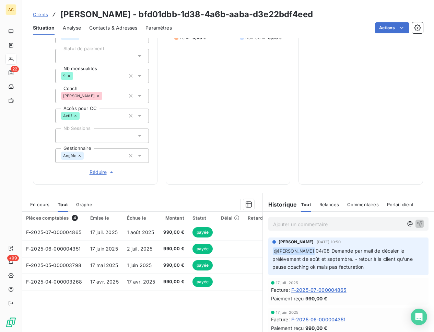
click at [310, 224] on p "Ajouter un commentaire ﻿" at bounding box center [338, 224] width 130 height 9
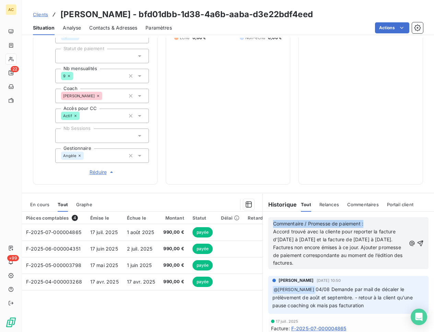
drag, startPoint x: 353, startPoint y: 222, endPoint x: 266, endPoint y: 220, distance: 86.8
click at [268, 220] on div "Commentaire / Promesse de paiement : Accord trouvé avec la cliente pour reporte…" at bounding box center [348, 243] width 160 height 52
click at [391, 246] on icon "button" at bounding box center [420, 243] width 7 height 7
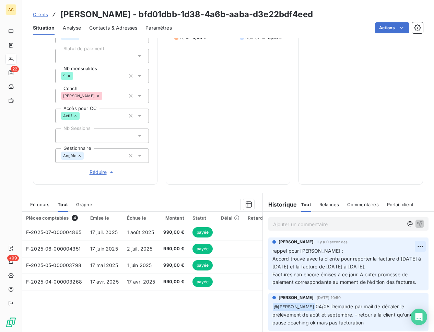
click at [391, 247] on html "AC 22 +99 Clients Christine Vulcain - bfd01dbb-1d38-4a6b-aaba-d3e22bdf4eed Situ…" at bounding box center [217, 166] width 434 height 332
click at [391, 259] on div "Editer" at bounding box center [393, 261] width 38 height 11
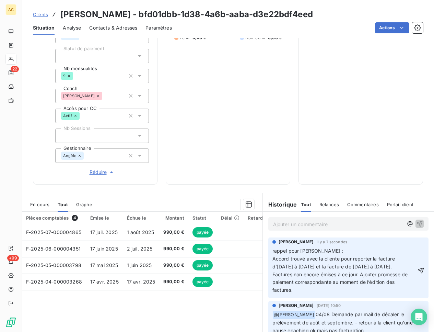
click at [274, 257] on span "Accord trouvé avec la cliente pour reporter la facture d’août 2025 à décembre 2…" at bounding box center [334, 262] width 124 height 14
drag, startPoint x: 332, startPoint y: 253, endPoint x: 326, endPoint y: 257, distance: 6.9
click at [332, 253] on p "rappel pour Angèle : Suite échanges mail,ccord trouvé avec la cliente pour repo…" at bounding box center [344, 270] width 144 height 47
click at [318, 260] on span "rappel pour Angèle : Suite échanges mail,ccord trouvé avec la cliente pour repo…" at bounding box center [344, 269] width 144 height 45
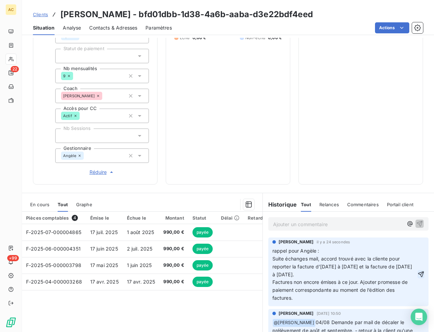
click at [391, 274] on icon "button" at bounding box center [421, 274] width 6 height 6
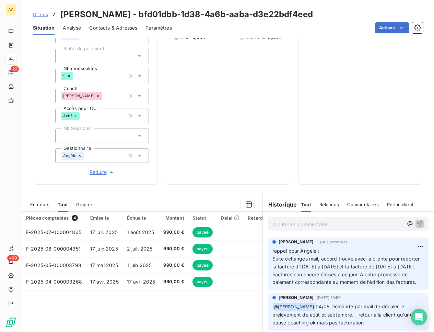
click at [44, 16] on span "Clients" at bounding box center [40, 14] width 15 height 5
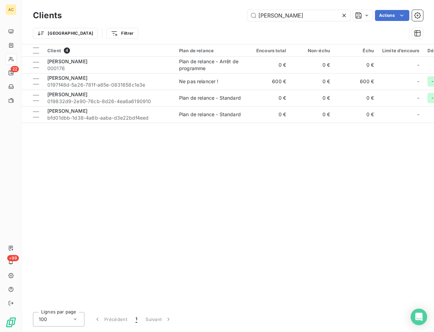
drag, startPoint x: 254, startPoint y: 14, endPoint x: 234, endPoint y: 10, distance: 20.3
click at [234, 10] on div "Christine Actions" at bounding box center [246, 15] width 353 height 11
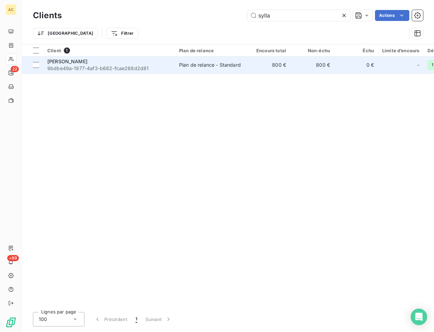
type input "sylla"
click at [131, 66] on span "9bdbe49a-1977-4af3-b682-fcae268d2d81" at bounding box center [109, 68] width 124 height 7
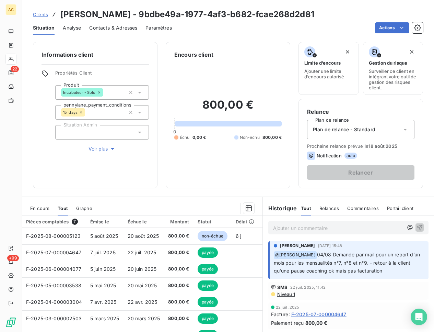
scroll to position [36, 0]
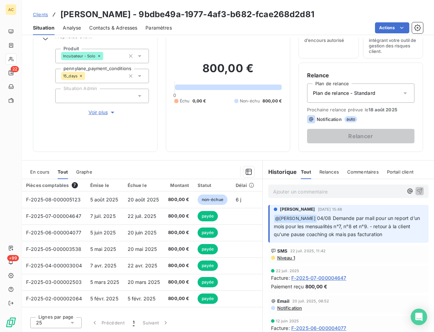
click at [109, 115] on icon "button" at bounding box center [112, 112] width 7 height 7
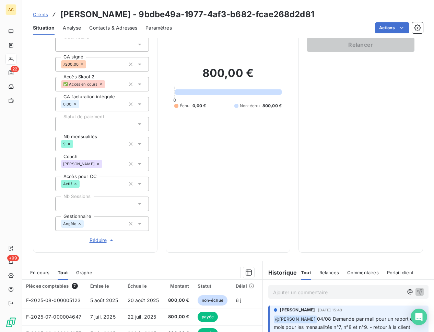
scroll to position [131, 0]
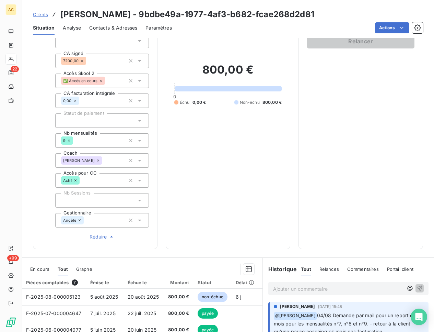
click at [260, 235] on div "800,00 € 0 Échu 0,00 € Non-échu 800,00 €" at bounding box center [227, 84] width 107 height 313
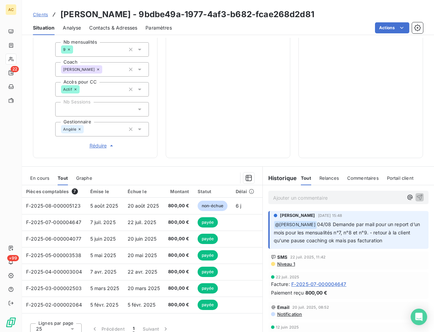
scroll to position [228, 0]
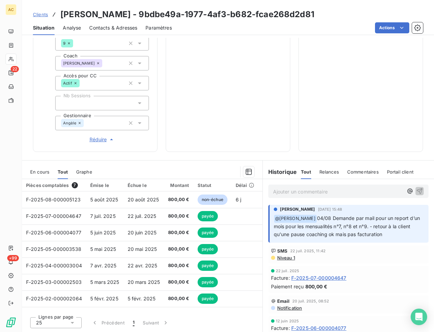
click at [279, 190] on p "Ajouter un commentaire ﻿" at bounding box center [338, 191] width 130 height 9
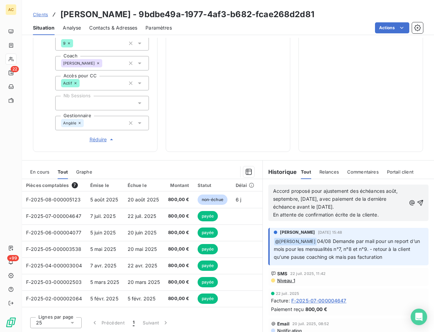
click at [307, 191] on span "Accord proposé pour ajustement des échéances août, septembre, octobre 2025, ave…" at bounding box center [336, 199] width 126 height 22
drag, startPoint x: 275, startPoint y: 214, endPoint x: 268, endPoint y: 214, distance: 6.6
click at [268, 214] on div "Accord proposé par mail pour ajustement des échéances août, septembre, octobre …" at bounding box center [348, 202] width 160 height 36
click at [391, 205] on icon "button" at bounding box center [421, 202] width 6 height 6
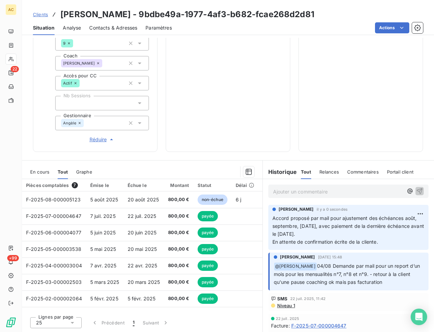
click at [42, 15] on span "Clients" at bounding box center [40, 14] width 15 height 5
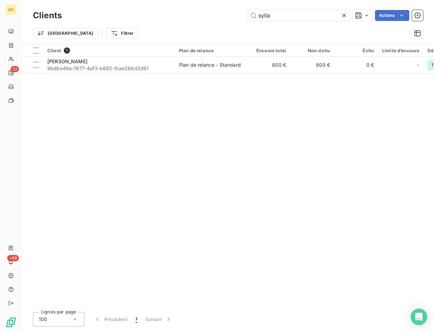
drag, startPoint x: 269, startPoint y: 17, endPoint x: 243, endPoint y: 11, distance: 26.3
click at [243, 12] on div "sylla Actions" at bounding box center [246, 15] width 353 height 11
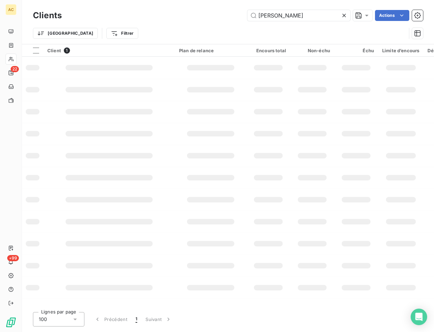
type input "kater"
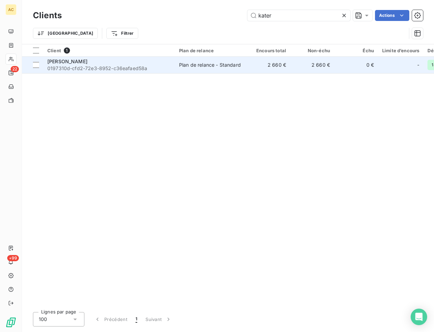
click at [119, 60] on div "Kateryna Korotetska" at bounding box center [109, 61] width 124 height 7
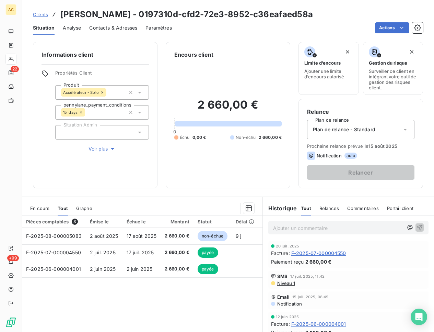
click at [101, 148] on span "Voir plus" at bounding box center [102, 148] width 27 height 7
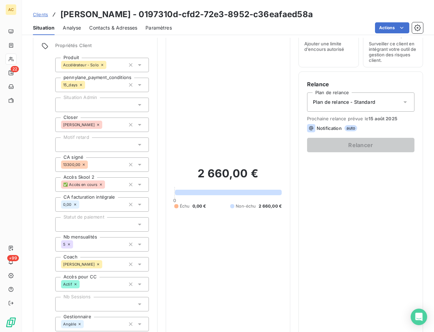
scroll to position [99, 0]
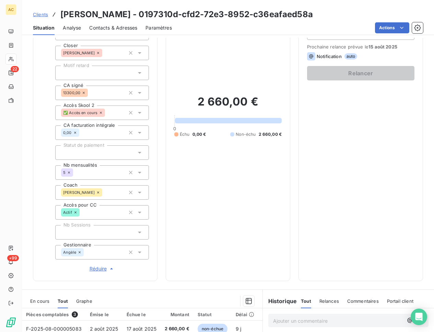
click at [220, 222] on div "2 660,00 € 0 Échu 0,00 € Non-échu 2 660,00 €" at bounding box center [227, 116] width 107 height 313
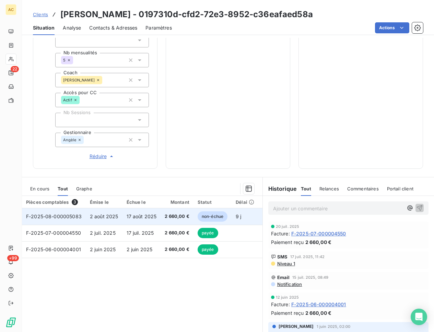
scroll to position [228, 0]
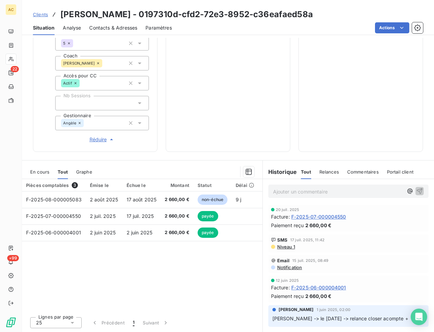
click at [281, 193] on p "Ajouter un commentaire ﻿" at bounding box center [338, 191] width 130 height 9
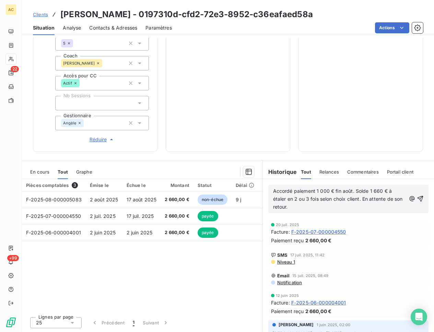
drag, startPoint x: 270, startPoint y: 192, endPoint x: 280, endPoint y: 210, distance: 20.4
click at [273, 192] on span "Accordé paiement 1 000 € fin août. Solde 1 660 € à étaler en 2 ou 3 fois selon …" at bounding box center [338, 199] width 131 height 22
click at [391, 198] on icon "button" at bounding box center [420, 198] width 7 height 7
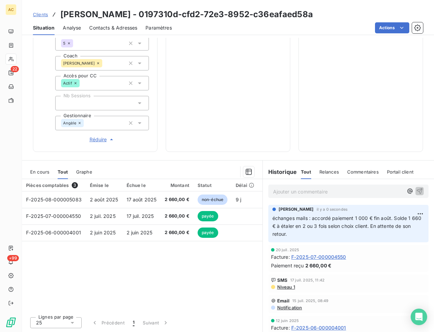
click at [40, 16] on span "Clients" at bounding box center [40, 14] width 15 height 5
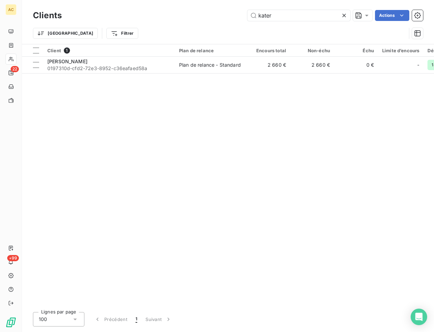
drag, startPoint x: 278, startPoint y: 18, endPoint x: 213, endPoint y: 12, distance: 65.1
click at [213, 12] on div "kater Actions" at bounding box center [246, 15] width 353 height 11
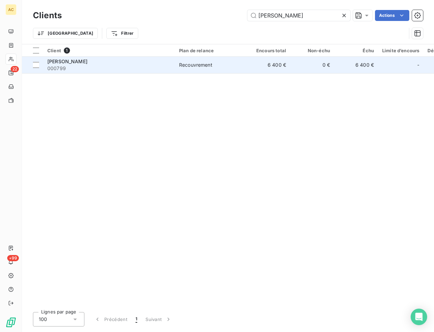
type input "dominique roussel"
click at [112, 68] on span "000799" at bounding box center [109, 68] width 124 height 7
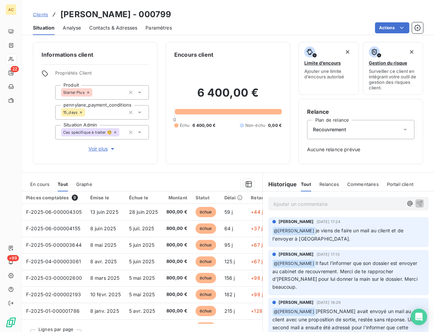
click at [109, 28] on span "Contacts & Adresses" at bounding box center [113, 27] width 48 height 7
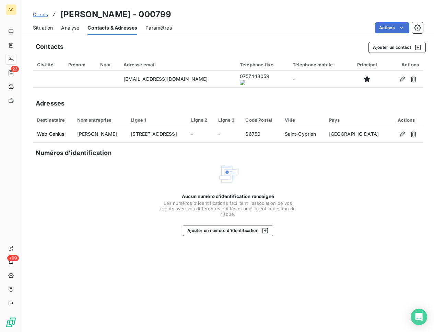
click at [42, 28] on span "Situation" at bounding box center [43, 27] width 20 height 7
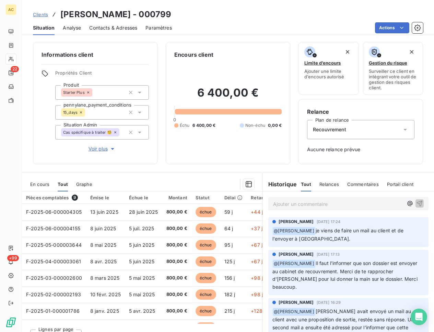
click at [95, 152] on button "Voir plus" at bounding box center [102, 149] width 94 height 8
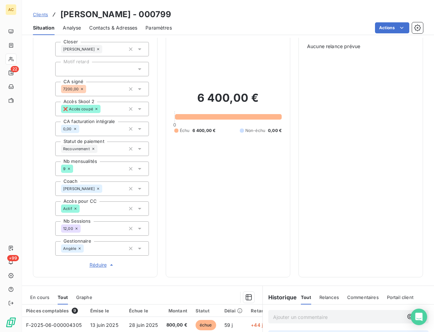
scroll to position [163, 0]
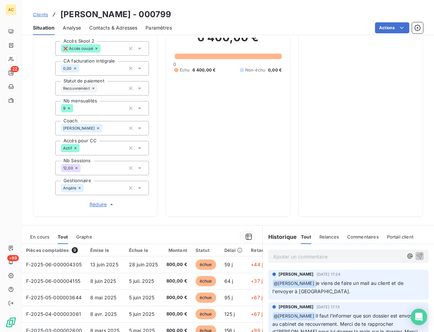
click at [190, 241] on div at bounding box center [178, 236] width 154 height 11
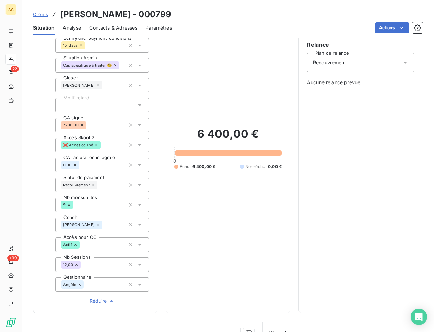
scroll to position [0, 0]
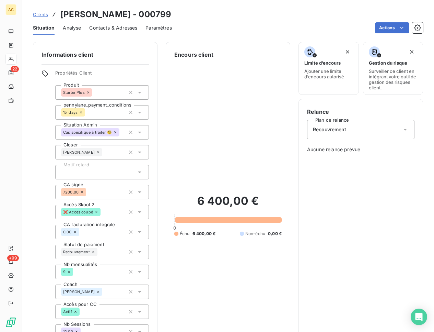
click at [109, 29] on span "Contacts & Adresses" at bounding box center [113, 27] width 48 height 7
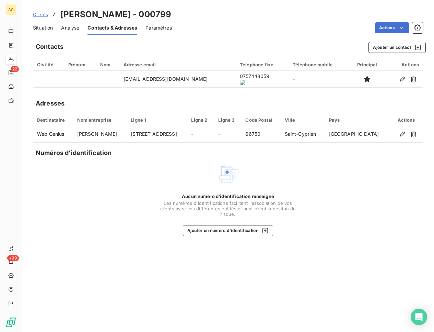
click at [254, 69] on onoff-telecom-ce-actions-button at bounding box center [254, 69] width 0 height 0
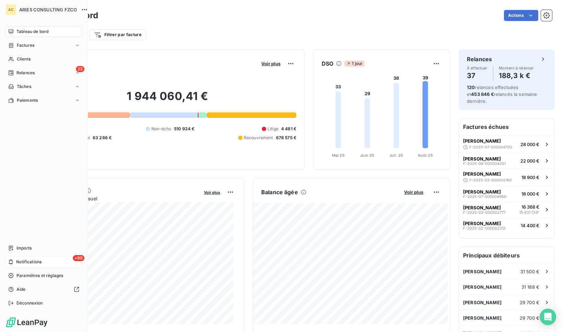
click at [13, 262] on div "+99 Notifications" at bounding box center [43, 261] width 77 height 11
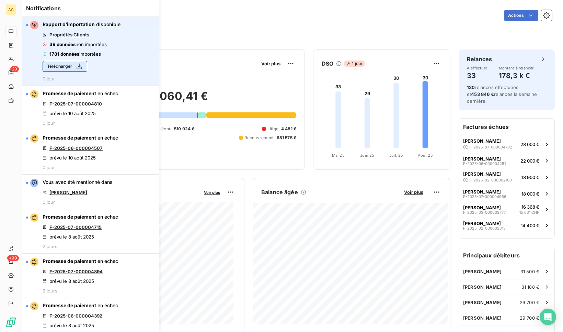
click at [71, 65] on button "Télécharger" at bounding box center [65, 66] width 45 height 11
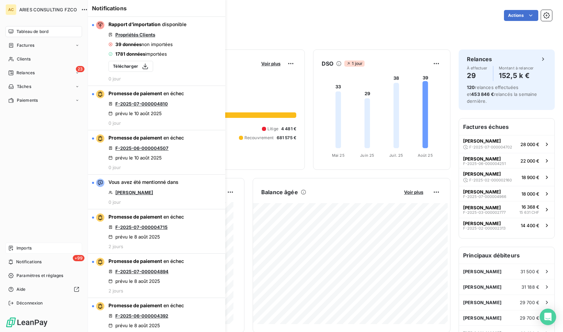
click at [21, 245] on span "Imports" at bounding box center [23, 248] width 15 height 6
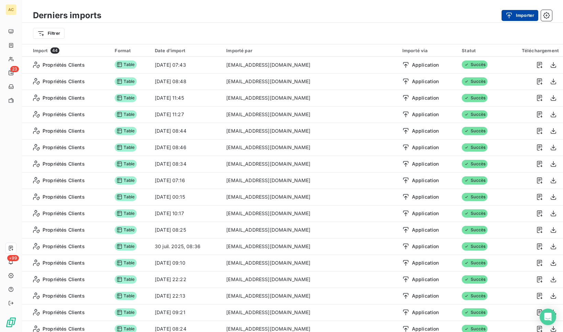
click at [527, 18] on button "Importer" at bounding box center [519, 15] width 37 height 11
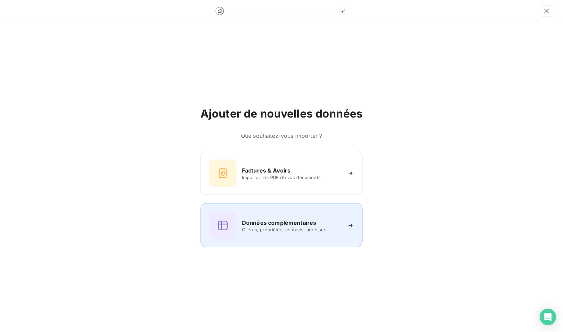
click at [281, 221] on h6 "Données complémentaires" at bounding box center [279, 222] width 74 height 8
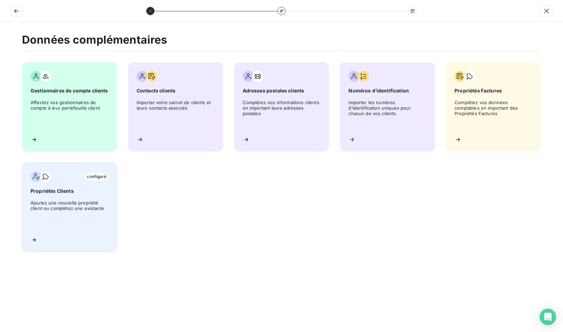
click at [53, 209] on span "Ajoutez une nouvelle propriété client ou complétez une existante" at bounding box center [70, 215] width 78 height 31
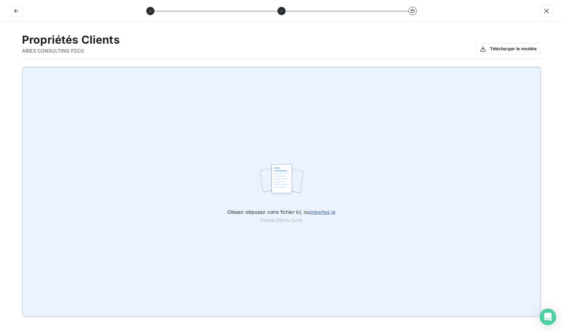
click at [317, 210] on span "importez le" at bounding box center [322, 212] width 26 height 6
click at [0, 67] on input "Glissez-déposez votre fichier ici, ou importez le" at bounding box center [0, 67] width 0 height 0
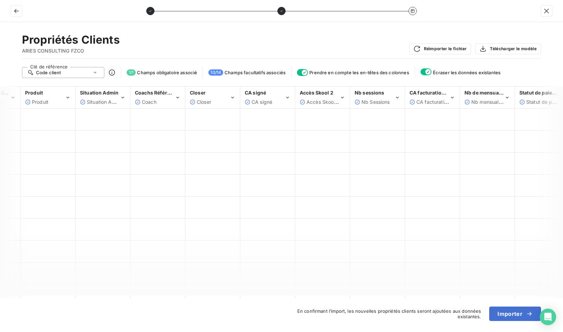
scroll to position [0, 96]
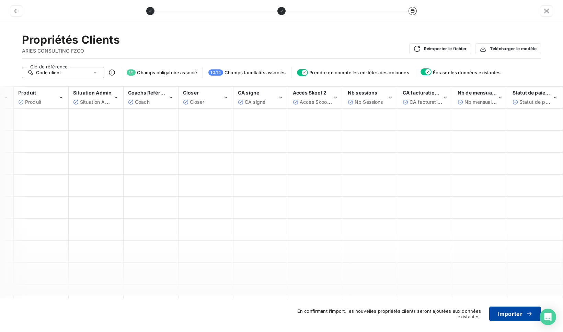
click at [516, 312] on button "Importer" at bounding box center [515, 313] width 52 height 14
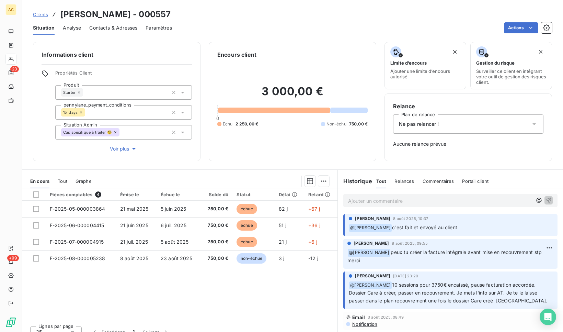
click at [97, 28] on span "Contacts & Adresses" at bounding box center [113, 27] width 48 height 7
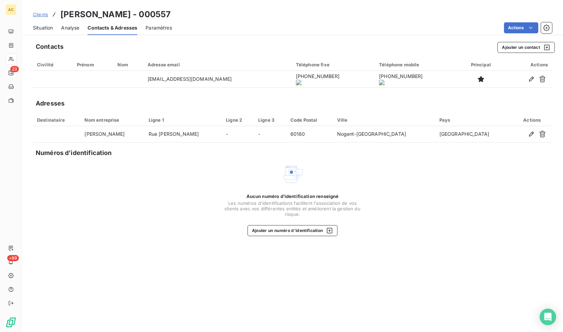
click at [48, 30] on span "Situation" at bounding box center [43, 27] width 20 height 7
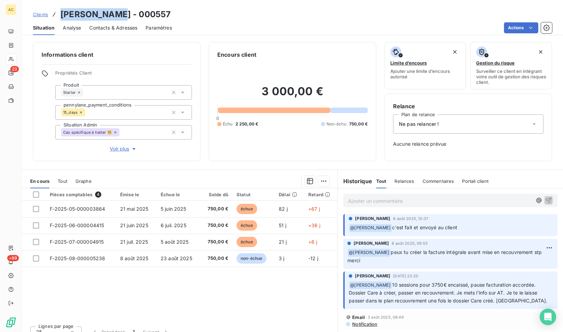
drag, startPoint x: 112, startPoint y: 16, endPoint x: 61, endPoint y: 12, distance: 51.0
click at [61, 12] on h3 "[PERSON_NAME] - 000557" at bounding box center [115, 14] width 110 height 12
copy h3 "[PERSON_NAME]"
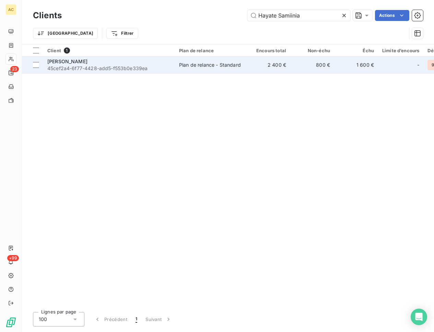
type input "Hayate Samiinia"
click at [86, 64] on span "[PERSON_NAME]" at bounding box center [67, 61] width 40 height 6
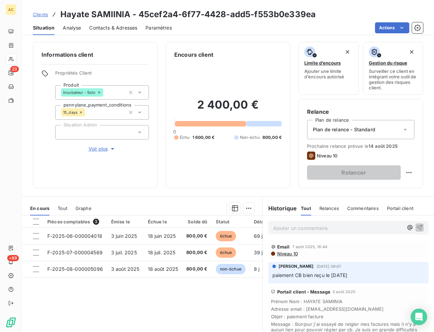
click at [100, 150] on span "Voir plus" at bounding box center [102, 148] width 27 height 7
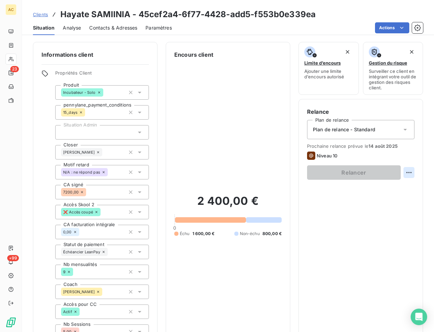
click at [402, 171] on html "AC 23 +99 Clients Hayate SAMIINIA - 45cef2a4-6f77-4428-add5-f553b0e339ea Situat…" at bounding box center [217, 166] width 434 height 332
click at [294, 133] on html "AC 23 +99 Clients Hayate SAMIINIA - 45cef2a4-6f77-4428-add5-f553b0e339ea Situat…" at bounding box center [217, 166] width 434 height 332
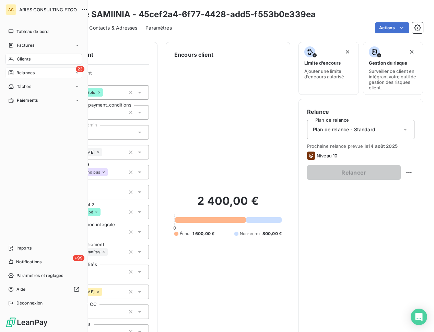
click at [35, 74] on div "23 Relances" at bounding box center [43, 72] width 77 height 11
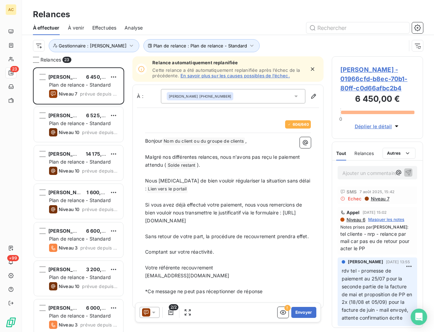
scroll to position [259, 86]
click at [101, 27] on span "Effectuées" at bounding box center [104, 27] width 24 height 7
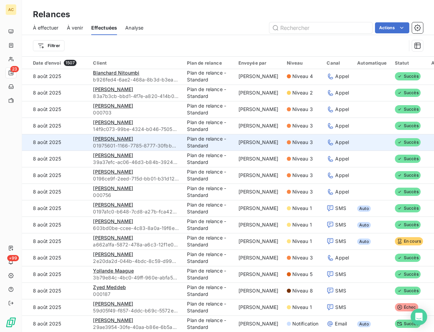
scroll to position [697, 0]
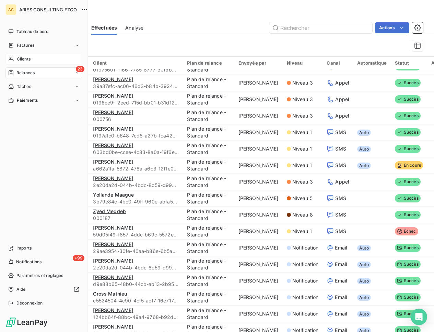
click at [11, 60] on icon at bounding box center [11, 58] width 6 height 5
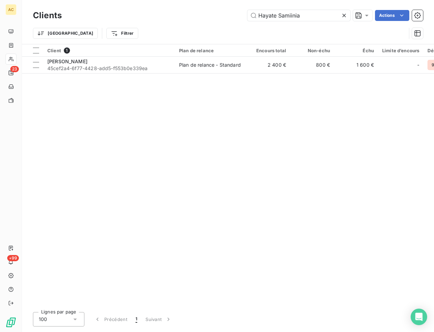
drag, startPoint x: 319, startPoint y: 14, endPoint x: 241, endPoint y: 15, distance: 77.9
click at [241, 15] on div "Hayate Samiinia Actions" at bounding box center [246, 15] width 353 height 11
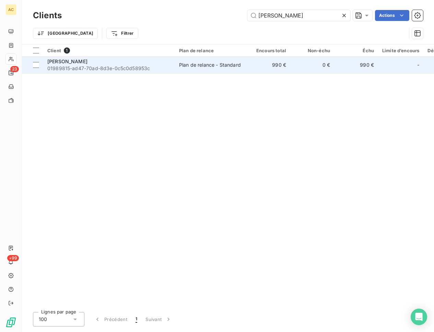
type input "[PERSON_NAME]"
click at [121, 61] on div "[PERSON_NAME]" at bounding box center [109, 61] width 124 height 7
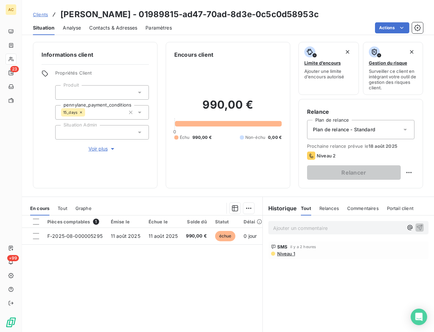
click at [61, 207] on span "Tout" at bounding box center [63, 207] width 10 height 5
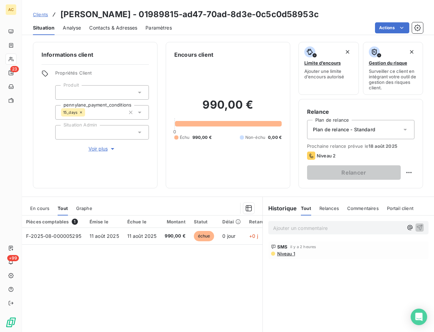
click at [98, 152] on span "Voir plus" at bounding box center [102, 148] width 27 height 7
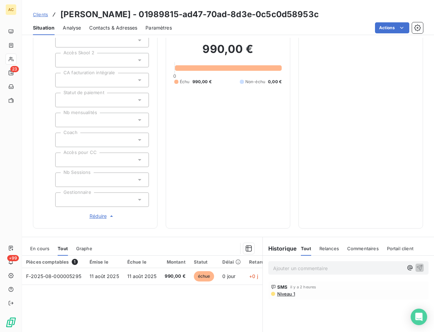
scroll to position [228, 0]
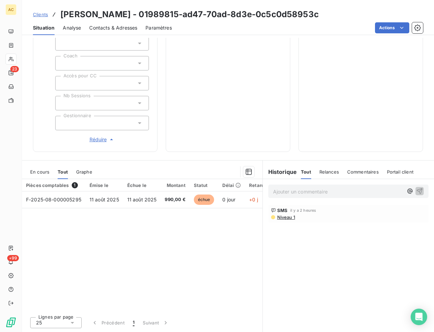
click at [289, 217] on span "Niveau 1" at bounding box center [286, 216] width 19 height 5
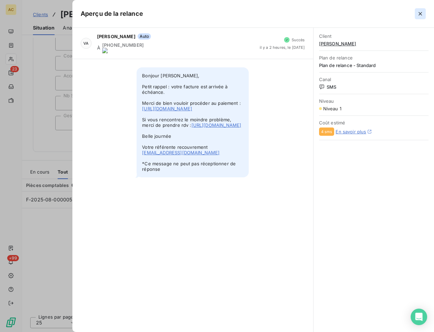
click at [418, 14] on icon "button" at bounding box center [420, 13] width 7 height 7
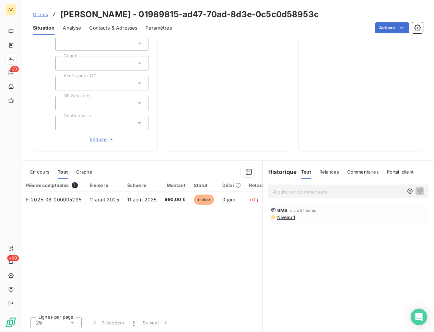
click at [39, 14] on span "Clients" at bounding box center [40, 14] width 15 height 5
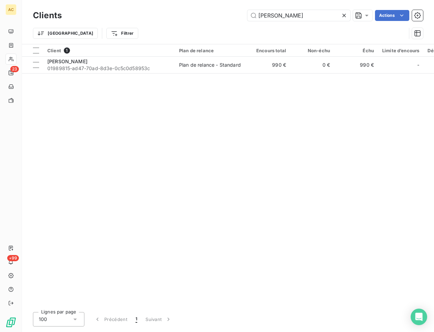
drag, startPoint x: 314, startPoint y: 15, endPoint x: 224, endPoint y: 15, distance: 89.2
click at [224, 15] on div "Rodolphe Launay-Duval Actions" at bounding box center [246, 15] width 353 height 11
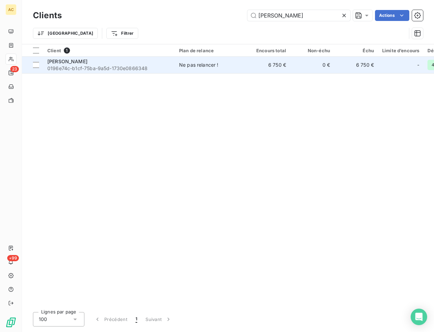
type input "Sindy BERTHELOT"
click at [82, 66] on span "0196e74c-b1cf-75ba-9a5d-1730e0866348" at bounding box center [109, 68] width 124 height 7
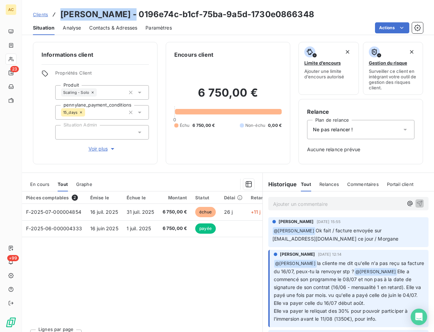
drag, startPoint x: 134, startPoint y: 15, endPoint x: 62, endPoint y: 11, distance: 72.2
click at [62, 11] on h3 "Sindy BERTHELOT - 0196e74c-b1cf-75ba-9a5d-1730e0866348" at bounding box center [187, 14] width 254 height 12
copy h3 "Sindy BERTHELOT"
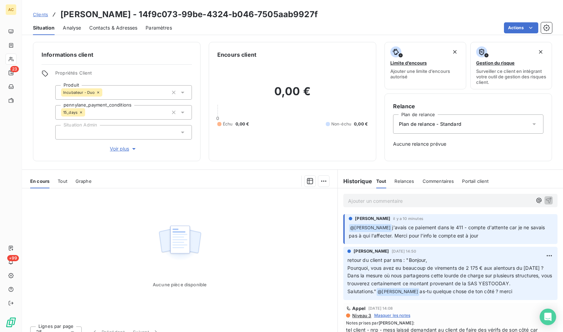
click at [502, 239] on p "﻿ @ Angèle GAUDIN j'avais ce paiement dans le 411 - compte d'attente car je ne …" at bounding box center [451, 231] width 205 height 16
click at [64, 181] on span "Tout" at bounding box center [63, 180] width 10 height 5
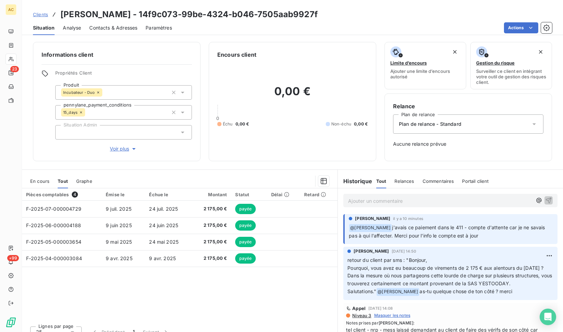
click at [372, 198] on p "Ajouter un commentaire ﻿" at bounding box center [440, 200] width 184 height 9
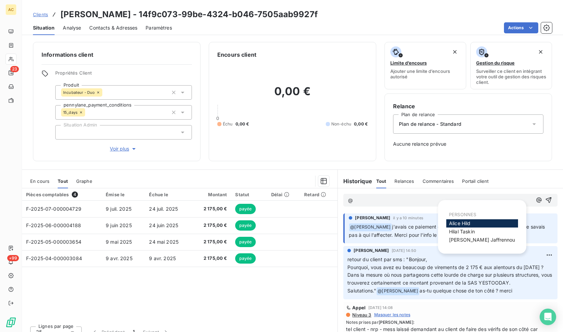
click at [457, 223] on span "Alice Hild" at bounding box center [460, 223] width 22 height 6
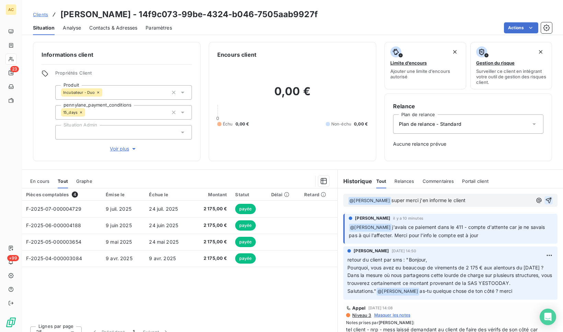
click at [545, 199] on icon "button" at bounding box center [548, 200] width 7 height 7
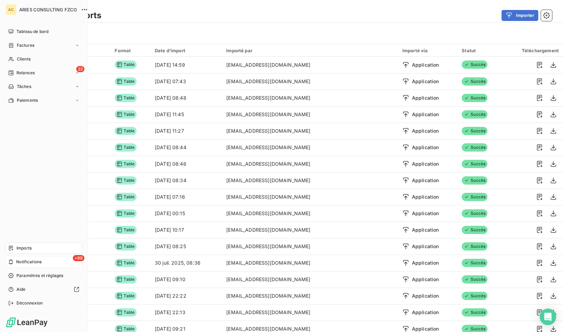
click at [19, 261] on span "Notifications" at bounding box center [28, 261] width 25 height 6
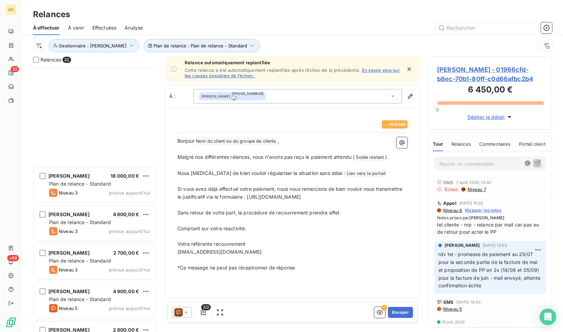
scroll to position [582, 0]
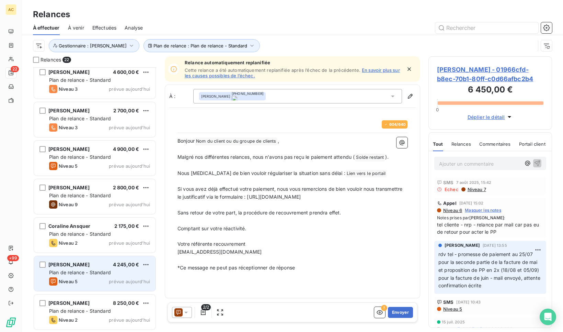
click at [88, 274] on span "Plan de relance - Standard" at bounding box center [80, 272] width 62 height 6
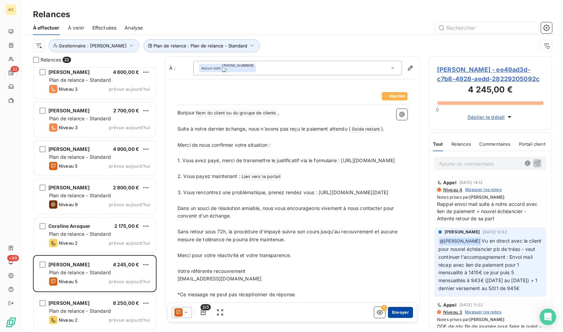
click at [392, 313] on button "Envoyer" at bounding box center [400, 311] width 25 height 11
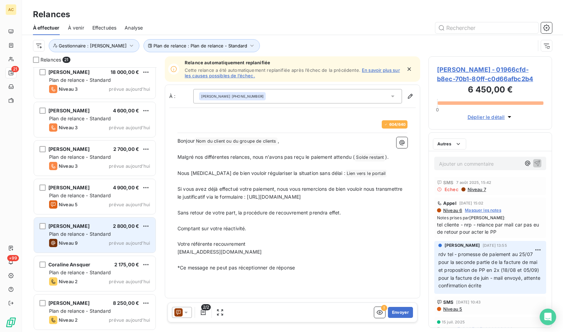
scroll to position [543, 0]
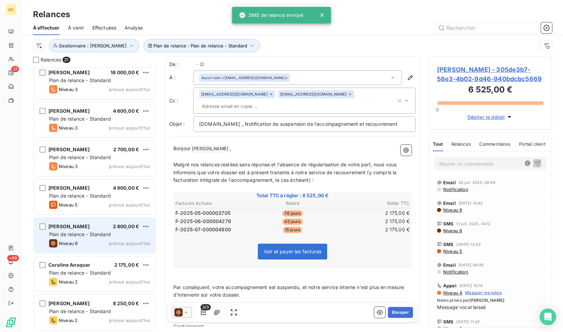
scroll to position [259, 118]
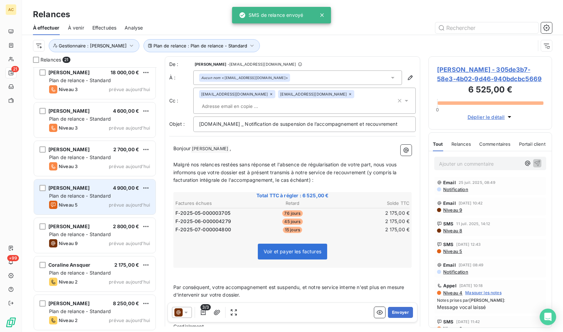
click at [87, 183] on div "[PERSON_NAME] 4 900,00 € Plan de relance - Standard Niveau 5 prévue [DATE]" at bounding box center [94, 196] width 121 height 35
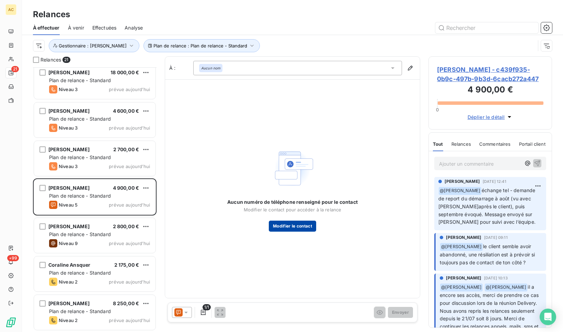
click at [293, 230] on button "Modifier le contact" at bounding box center [292, 225] width 47 height 11
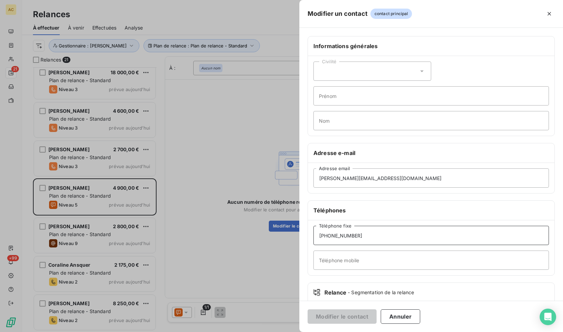
drag, startPoint x: 370, startPoint y: 232, endPoint x: 315, endPoint y: 236, distance: 54.7
click at [315, 236] on input "[PHONE_NUMBER]" at bounding box center [430, 234] width 235 height 19
drag, startPoint x: 369, startPoint y: 236, endPoint x: 304, endPoint y: 237, distance: 64.9
click at [304, 237] on div "Informations générales Civilité Prénom Nom Adresse e-mail [PERSON_NAME][EMAIL_A…" at bounding box center [431, 188] width 264 height 305
click at [333, 262] on input "Téléphone mobile" at bounding box center [430, 259] width 235 height 19
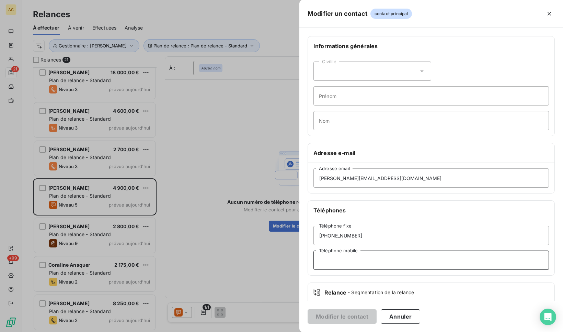
paste input "[PHONE_NUMBER]"
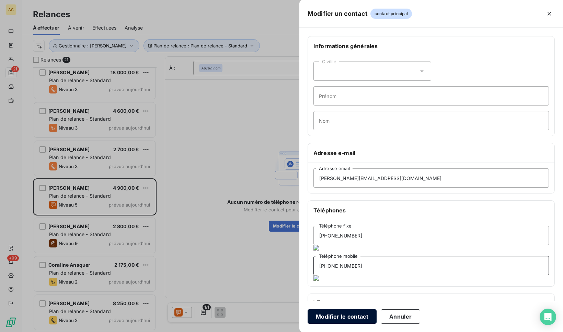
type input "[PHONE_NUMBER]"
click at [340, 315] on button "Modifier le contact" at bounding box center [341, 316] width 69 height 14
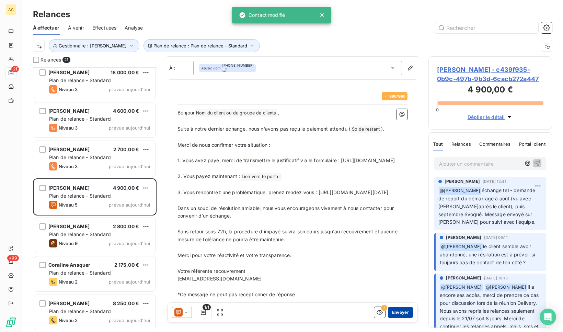
click at [394, 314] on button "Envoyer" at bounding box center [400, 311] width 25 height 11
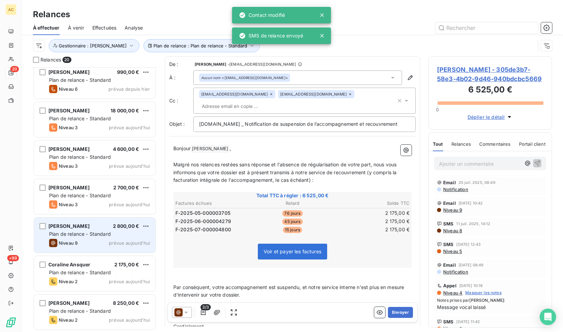
scroll to position [504, 0]
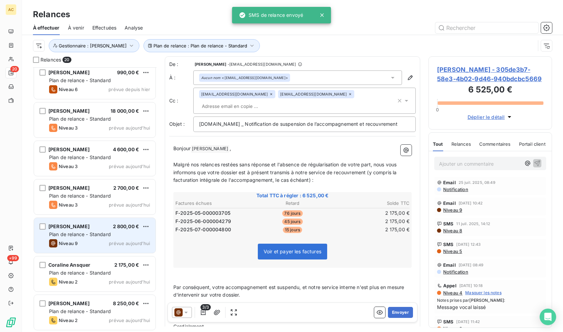
click at [96, 236] on span "Plan de relance - Standard" at bounding box center [80, 234] width 62 height 6
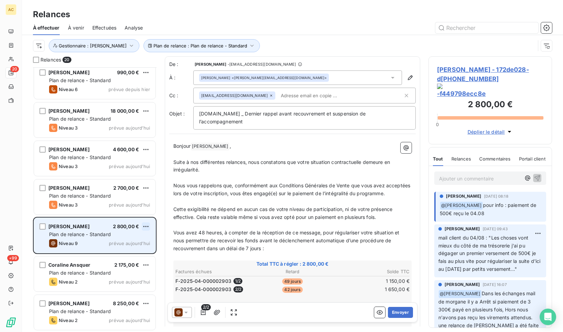
click at [145, 227] on html "AC 20 +99 Relances À effectuer À venir Effectuées Analyse Plan de relance : Pla…" at bounding box center [281, 166] width 563 height 332
click at [131, 240] on div "Replanifier cette action" at bounding box center [115, 239] width 61 height 11
select select "7"
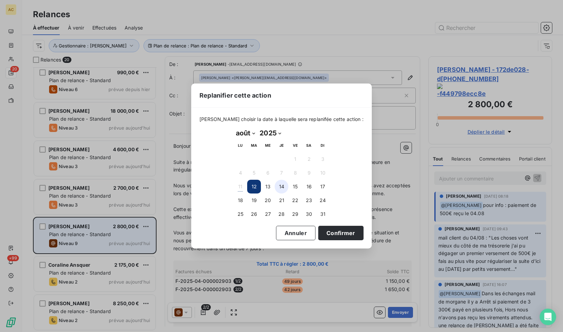
click at [283, 186] on button "14" at bounding box center [282, 186] width 14 height 14
click at [338, 233] on button "Confirmer" at bounding box center [340, 232] width 45 height 14
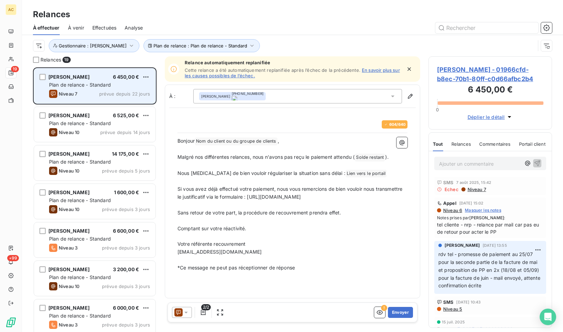
click at [107, 90] on div "Niveau 7 prévue depuis 22 jours" at bounding box center [99, 94] width 101 height 8
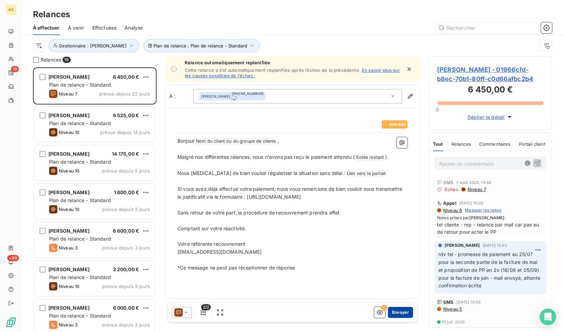
click at [400, 313] on button "Envoyer" at bounding box center [400, 311] width 25 height 11
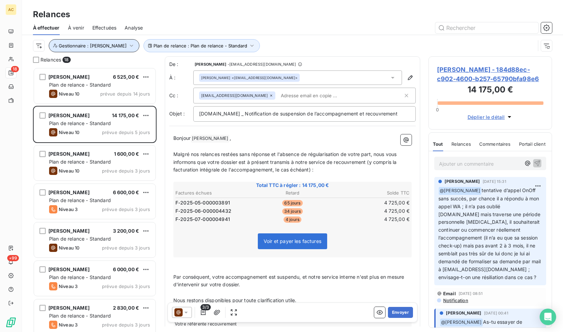
click at [128, 46] on icon "button" at bounding box center [131, 45] width 7 height 7
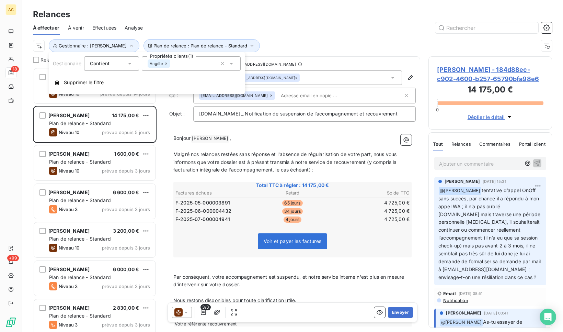
click at [167, 64] on icon at bounding box center [166, 63] width 4 height 4
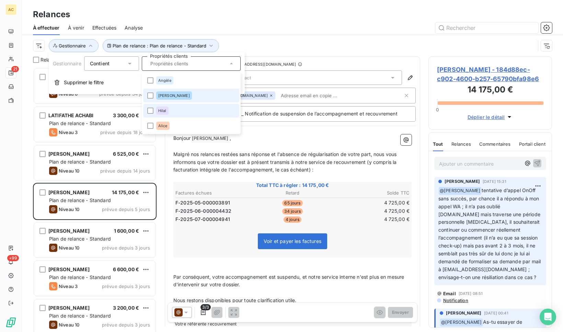
scroll to position [259, 118]
click at [165, 99] on div "[PERSON_NAME]" at bounding box center [174, 95] width 36 height 8
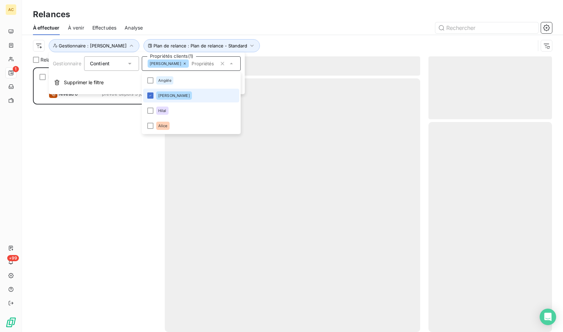
scroll to position [5, 5]
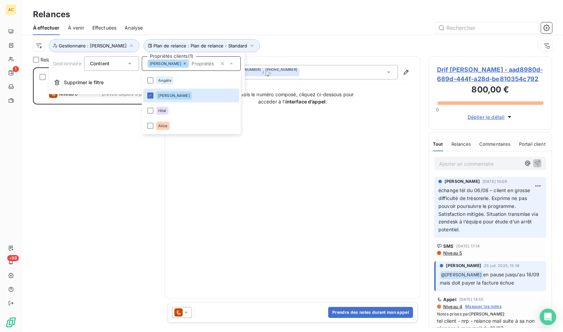
click at [78, 162] on div "Drif ZAID 800,00 € Plan de relance - Standard Niveau 6 prévue depuis 3 jours" at bounding box center [95, 199] width 124 height 264
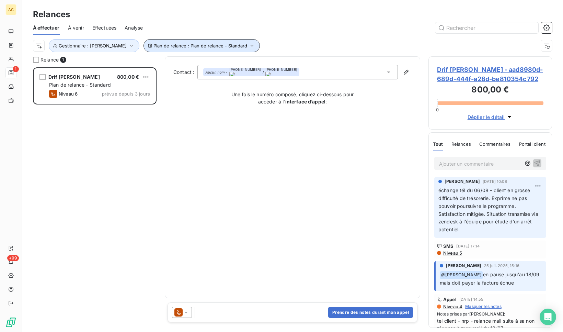
click at [248, 46] on icon "button" at bounding box center [251, 45] width 7 height 7
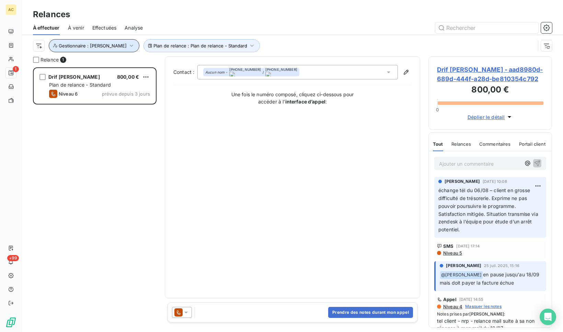
click at [103, 48] on span "Gestionnaire : [PERSON_NAME]" at bounding box center [93, 45] width 68 height 5
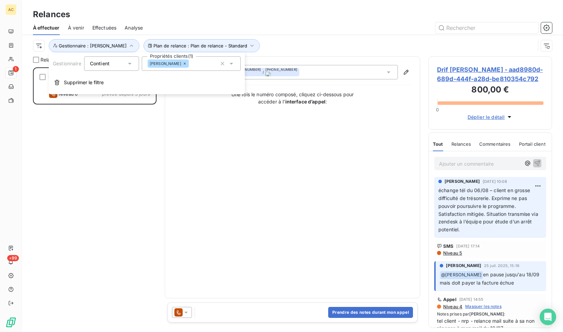
click at [183, 65] on icon at bounding box center [185, 63] width 4 height 4
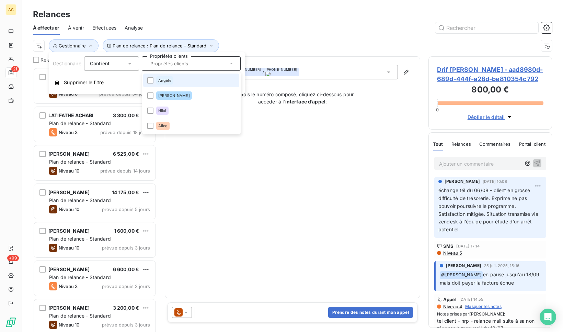
click at [158, 81] on span "Angèle" at bounding box center [164, 80] width 13 height 4
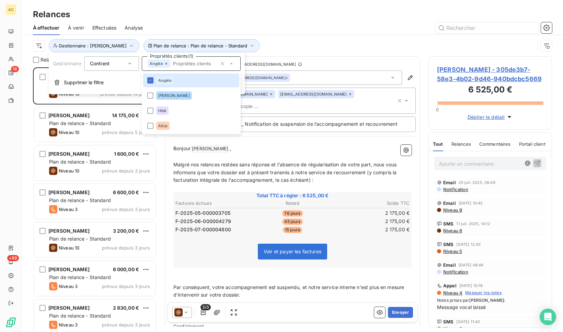
click at [270, 30] on div at bounding box center [351, 27] width 401 height 11
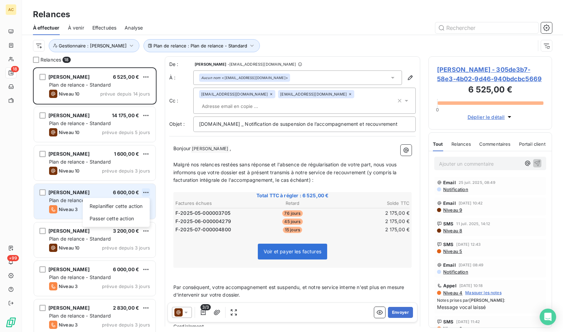
click at [147, 193] on html "AC 18 +99 Relances À effectuer À venir Effectuées Analyse Plan de relance : Pla…" at bounding box center [281, 166] width 563 height 332
click at [131, 204] on div "Replanifier cette action" at bounding box center [115, 205] width 61 height 11
select select "7"
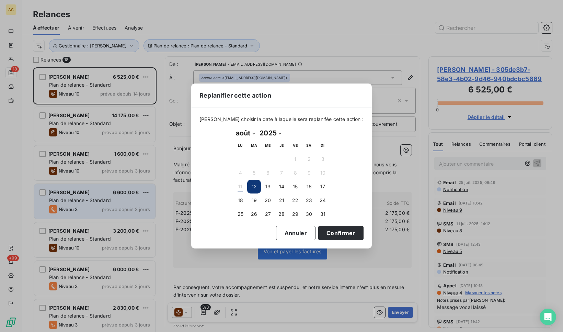
click at [254, 186] on button "12" at bounding box center [254, 186] width 14 height 14
click at [255, 186] on button "12" at bounding box center [254, 186] width 14 height 14
click at [341, 232] on button "Confirmer" at bounding box center [340, 232] width 45 height 14
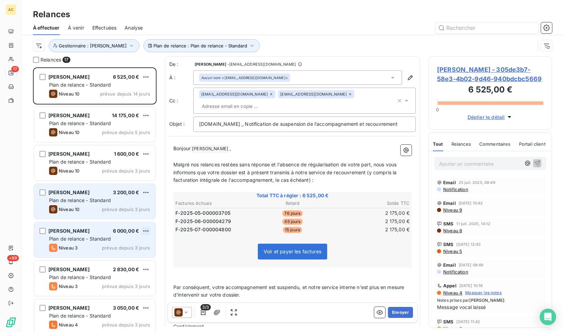
click at [146, 232] on html "AC 17 +99 Relances À effectuer À venir Effectuées Analyse Plan de relance : Pla…" at bounding box center [281, 166] width 563 height 332
click at [137, 243] on div "Replanifier cette action" at bounding box center [115, 244] width 61 height 11
select select "7"
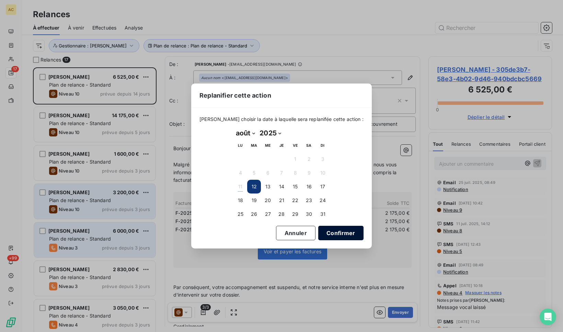
click at [330, 234] on button "Confirmer" at bounding box center [340, 232] width 45 height 14
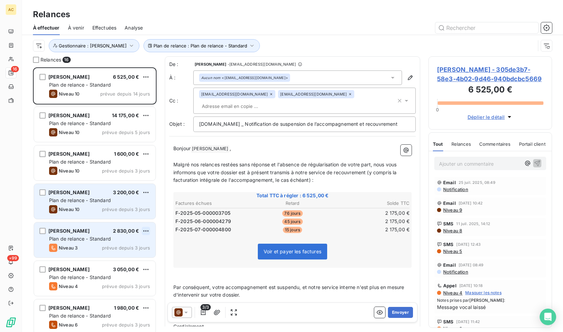
click at [148, 231] on html "AC 16 +99 Relances À effectuer À venir Effectuées Analyse Plan de relance : Pla…" at bounding box center [281, 166] width 563 height 332
click at [132, 243] on div "Replanifier cette action" at bounding box center [115, 244] width 61 height 11
select select "7"
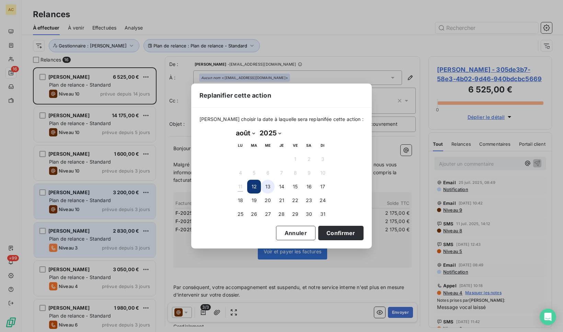
click at [270, 187] on button "13" at bounding box center [268, 186] width 14 height 14
click at [324, 236] on button "Confirmer" at bounding box center [340, 232] width 45 height 14
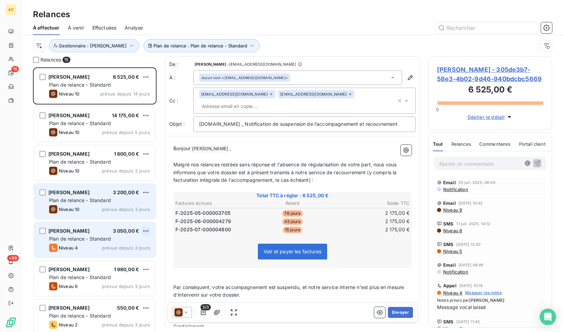
click at [147, 231] on html "AC 15 +99 Relances À effectuer À venir Effectuées Analyse Plan de relance : Pla…" at bounding box center [281, 166] width 563 height 332
click at [142, 246] on div "Replanifier cette action" at bounding box center [115, 244] width 61 height 11
select select "7"
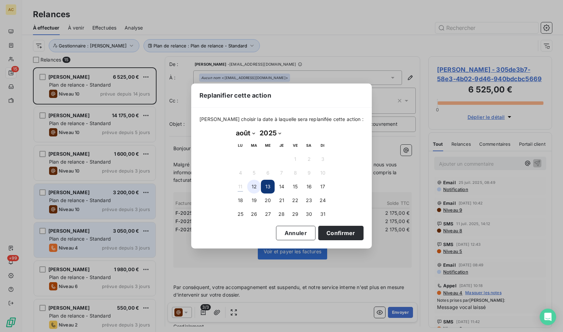
click at [257, 187] on button "12" at bounding box center [254, 186] width 14 height 14
click at [322, 232] on button "Confirmer" at bounding box center [340, 232] width 45 height 14
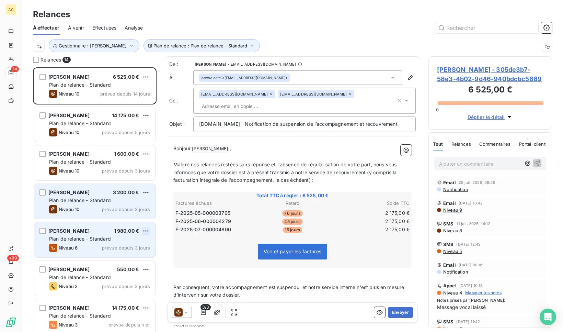
click at [149, 229] on html "AC 14 +99 Relances À effectuer À venir Effectuées Analyse Plan de relance : Pla…" at bounding box center [281, 166] width 563 height 332
click at [137, 243] on div "Replanifier cette action" at bounding box center [115, 244] width 61 height 11
select select "7"
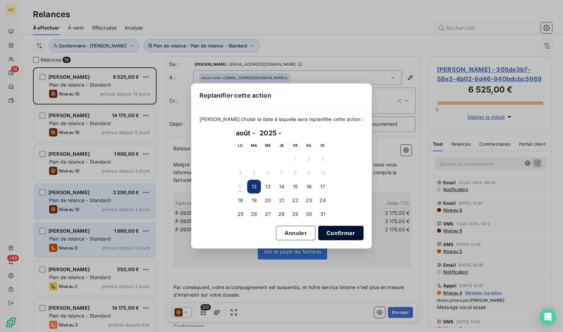
click at [323, 233] on button "Confirmer" at bounding box center [340, 232] width 45 height 14
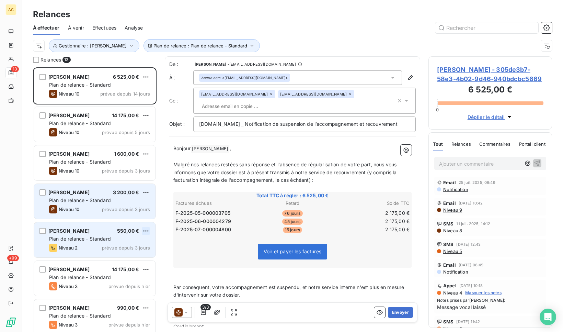
click at [150, 230] on html "AC 13 +99 Relances À effectuer À venir Effectuées Analyse Plan de relance : Pla…" at bounding box center [281, 166] width 563 height 332
click at [132, 245] on div "Replanifier cette action" at bounding box center [115, 244] width 61 height 11
select select "7"
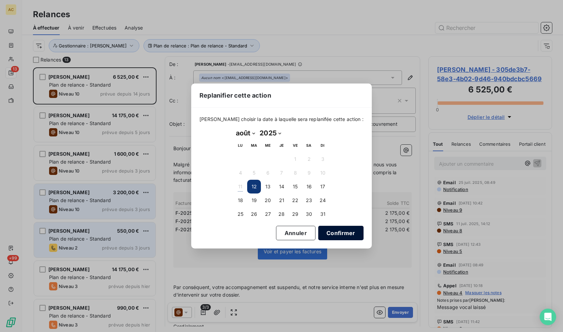
click at [318, 228] on button "Confirmer" at bounding box center [340, 232] width 45 height 14
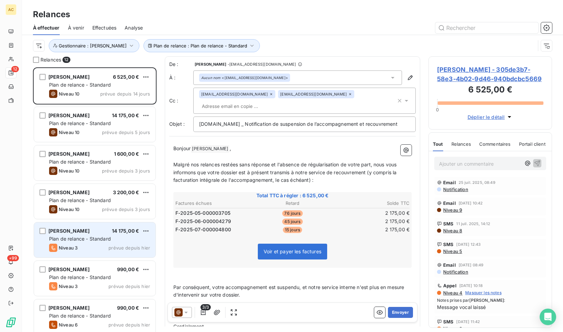
click at [103, 29] on span "Effectuées" at bounding box center [104, 27] width 24 height 7
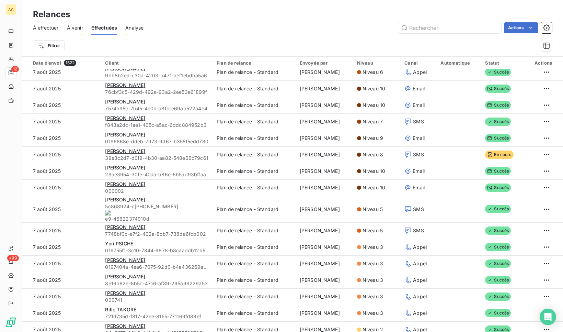
scroll to position [1385, 0]
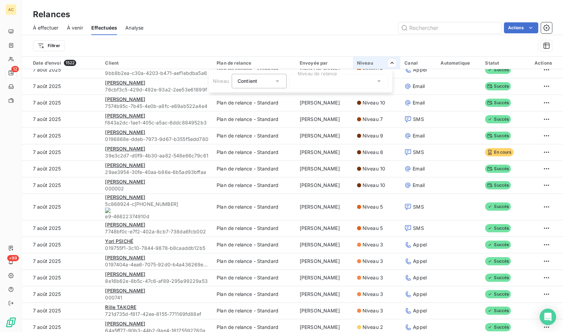
click at [364, 80] on div at bounding box center [338, 81] width 99 height 14
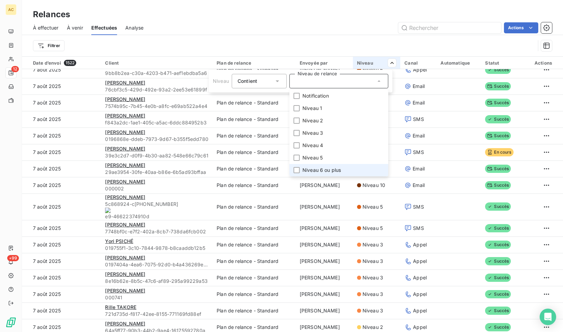
click at [317, 169] on span "Niveau 6 ou plus" at bounding box center [321, 169] width 38 height 7
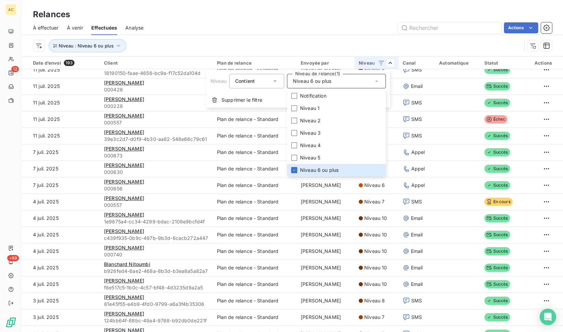
click at [418, 61] on html "AC 12 +99 Relances À effectuer À venir Effectuées Analyse Actions Niveau : Nive…" at bounding box center [281, 166] width 563 height 332
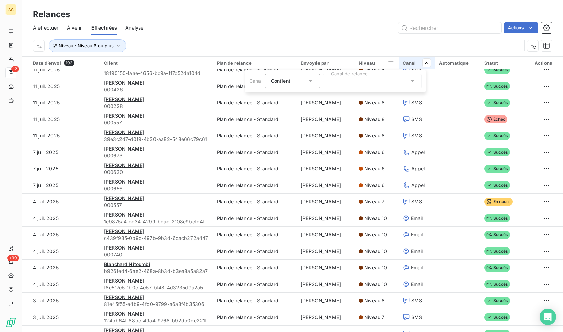
click at [361, 80] on div at bounding box center [372, 81] width 99 height 14
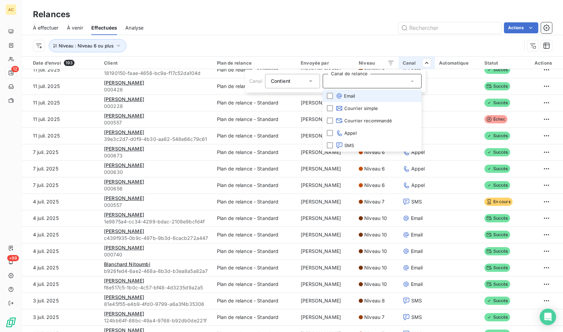
click at [357, 95] on li "Email" at bounding box center [372, 96] width 99 height 12
click at [447, 62] on html "AC 12 +99 Relances À effectuer À venir Effectuées Analyse Actions Niveau : Nive…" at bounding box center [281, 166] width 563 height 332
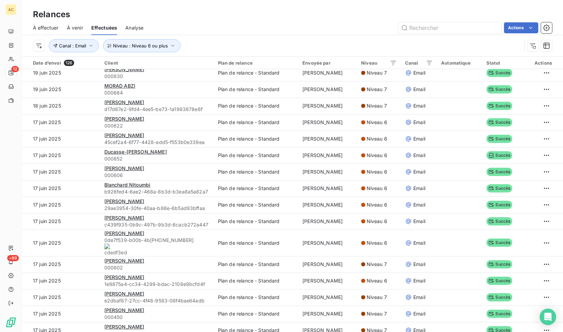
click at [450, 65] on div "Automatique" at bounding box center [459, 62] width 37 height 5
click at [460, 65] on div "Automatique" at bounding box center [459, 62] width 37 height 5
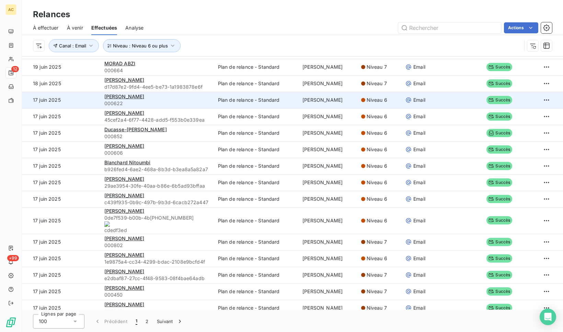
scroll to position [23, 0]
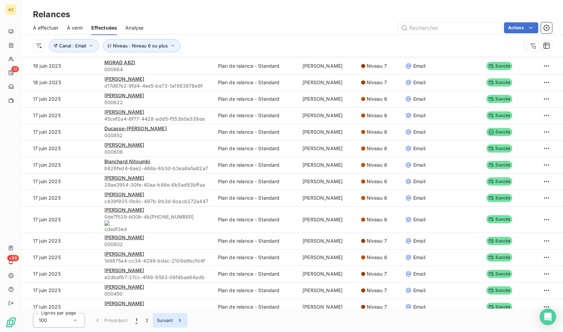
click at [165, 320] on button "Suivant" at bounding box center [170, 320] width 35 height 14
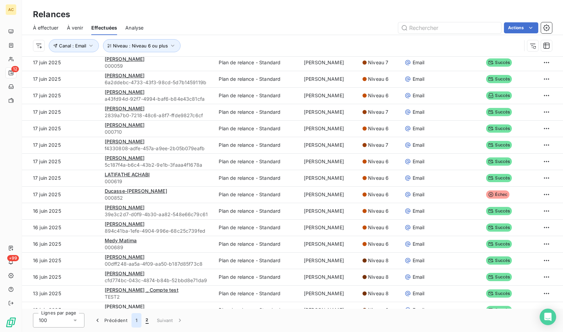
click at [135, 323] on button "1" at bounding box center [136, 320] width 10 height 14
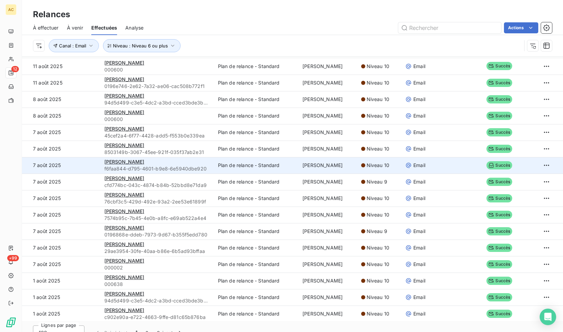
scroll to position [0, 0]
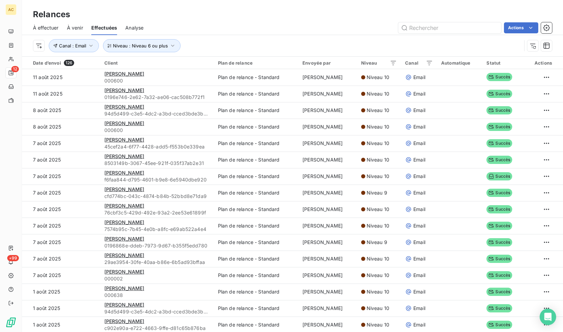
click at [329, 61] on div "Envoyée par" at bounding box center [327, 62] width 50 height 5
click at [317, 63] on div "Envoyée par" at bounding box center [327, 62] width 50 height 5
click at [50, 64] on div "Date d’envoi 126" at bounding box center [64, 63] width 63 height 6
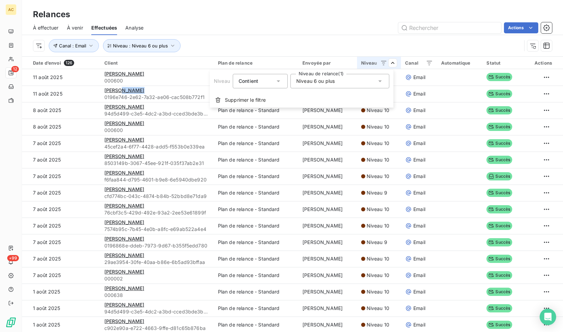
click at [368, 37] on html "AC 12 +99 Relances À effectuer À venir Effectuées Analyse Actions Niveau : Nive…" at bounding box center [281, 166] width 563 height 332
